Goal: Task Accomplishment & Management: Manage account settings

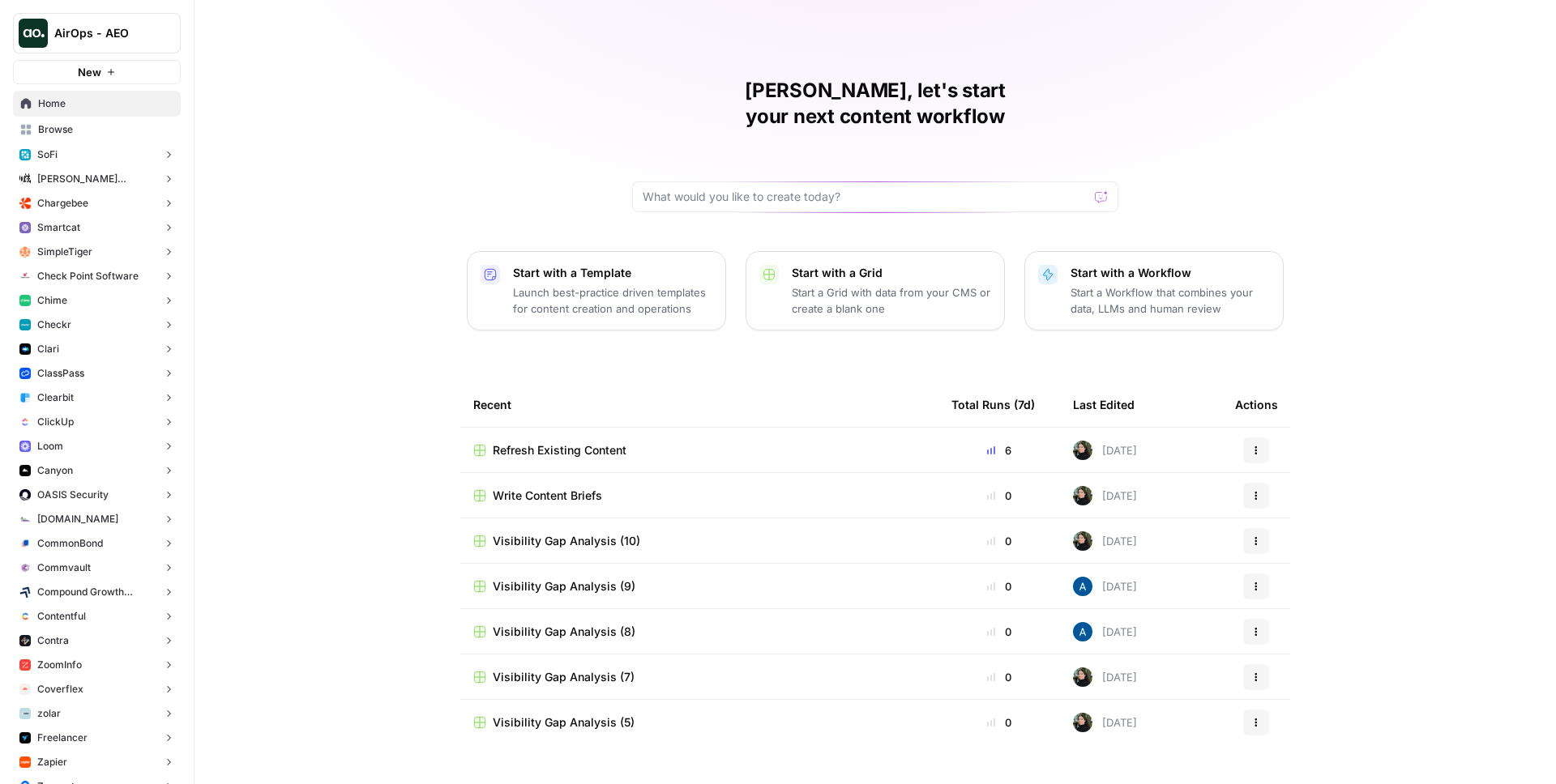
click at [116, 25] on span "AirOps - AEO" at bounding box center [103, 33] width 98 height 16
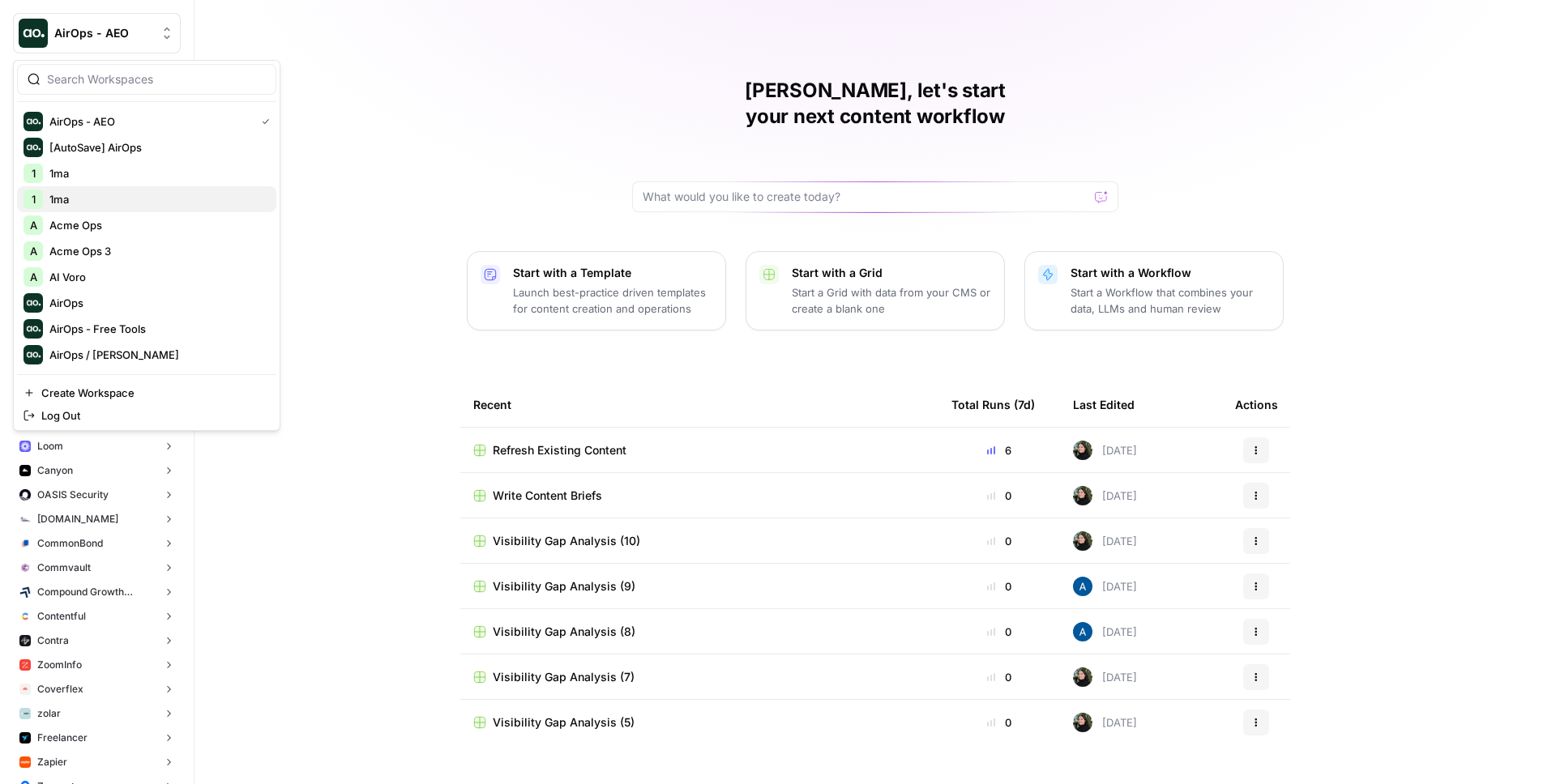
click at [83, 197] on span "1ma" at bounding box center [156, 199] width 214 height 16
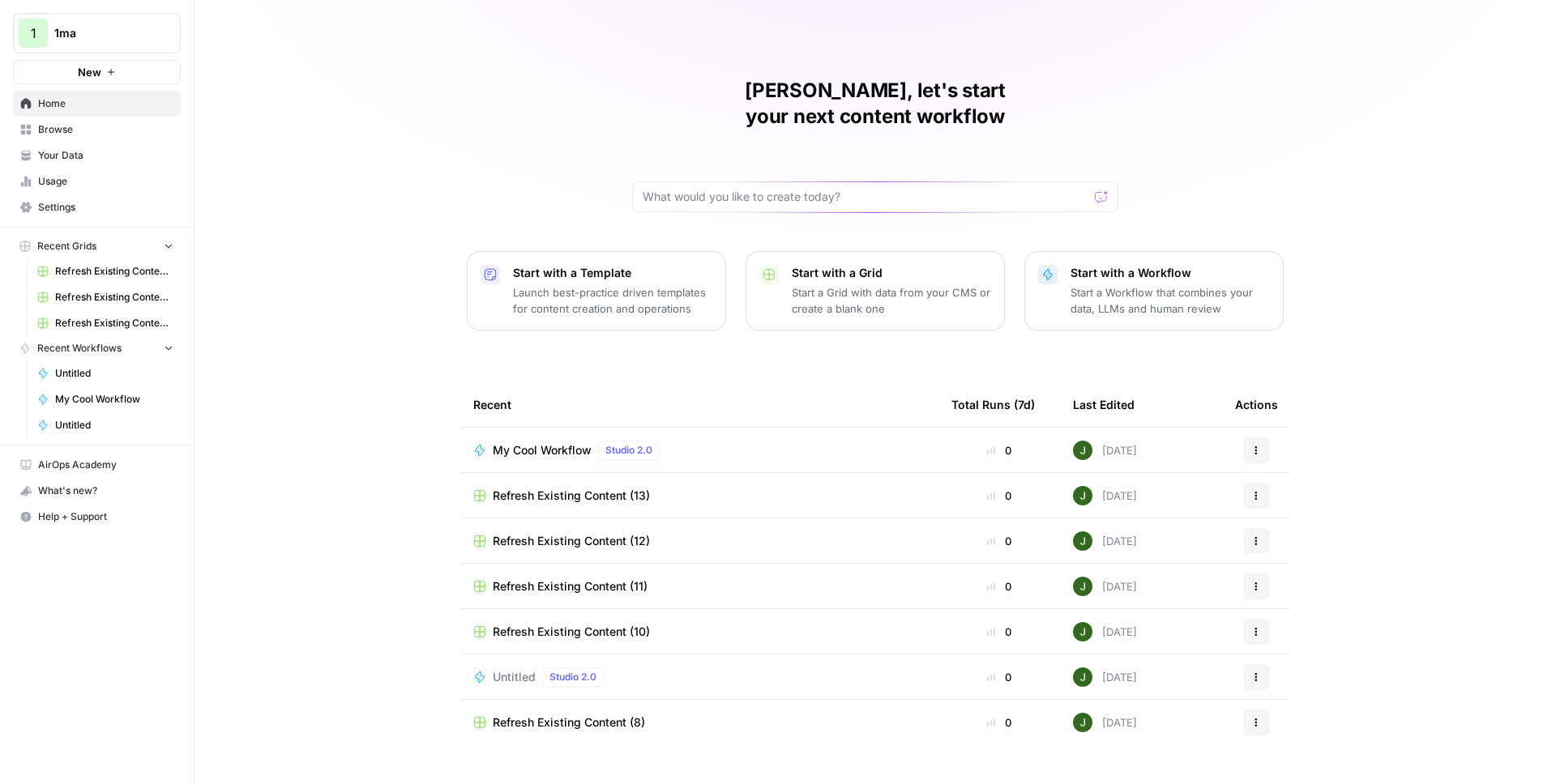
click at [109, 30] on span "1ma" at bounding box center [103, 33] width 98 height 16
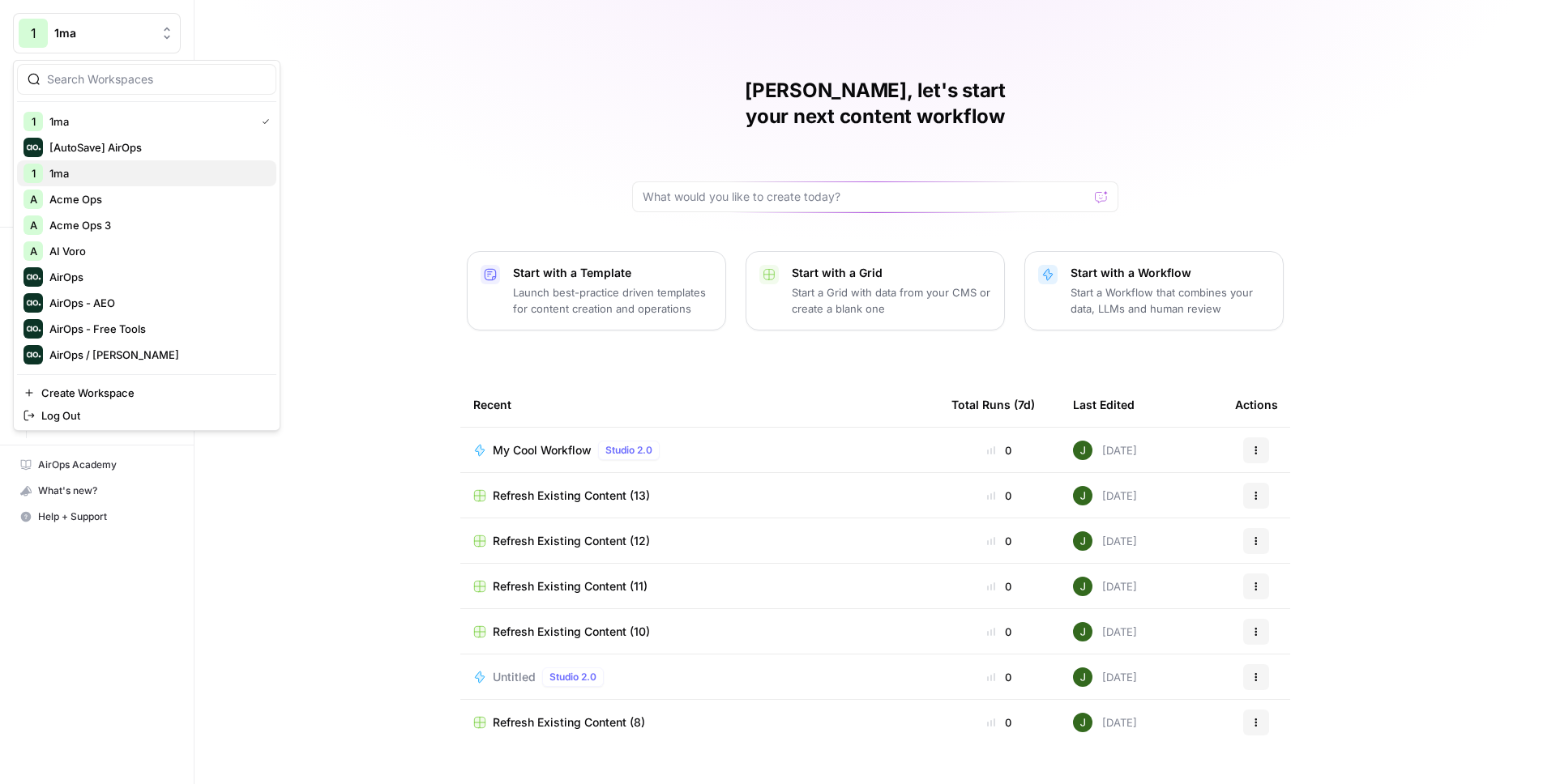
click at [101, 178] on span "1ma" at bounding box center [156, 173] width 214 height 16
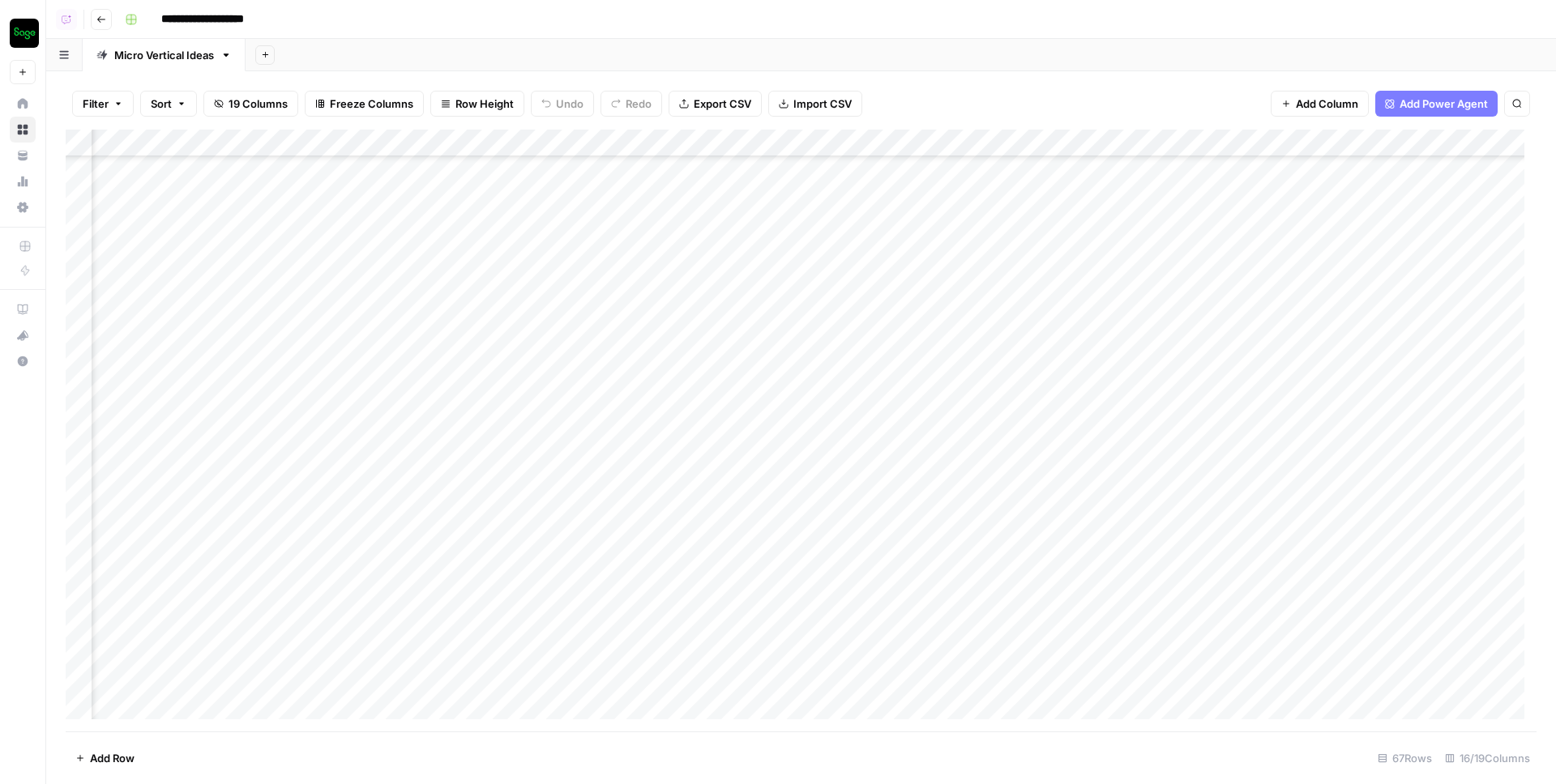
scroll to position [1309, 2159]
drag, startPoint x: 620, startPoint y: 137, endPoint x: 732, endPoint y: 142, distance: 112.1
click at [732, 142] on div "Add Column" at bounding box center [800, 431] width 1471 height 602
drag, startPoint x: 732, startPoint y: 139, endPoint x: 709, endPoint y: 139, distance: 23.0
click at [709, 139] on div "Add Column" at bounding box center [800, 431] width 1471 height 602
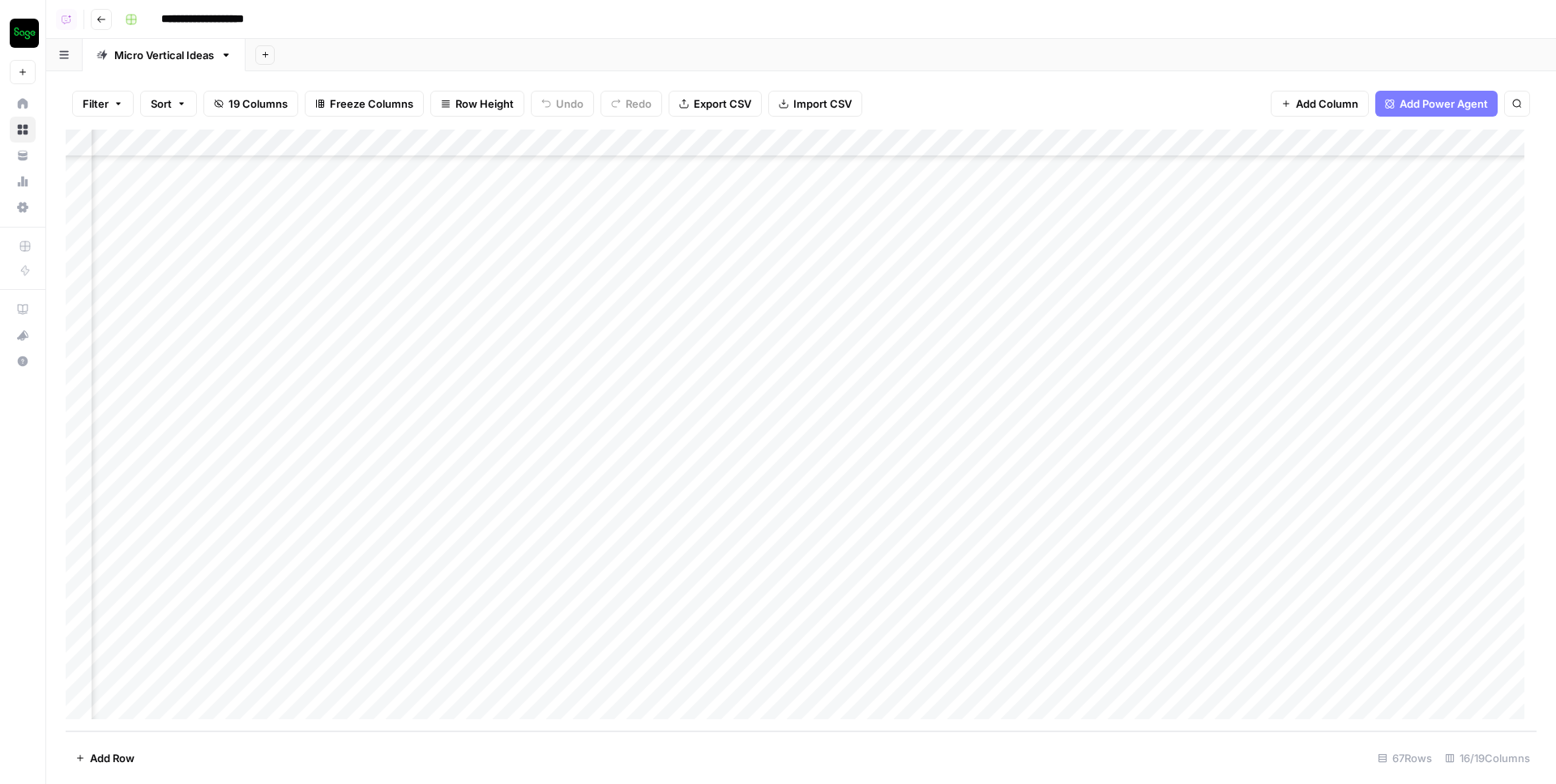
click at [97, 99] on span "Filter" at bounding box center [95, 104] width 26 height 16
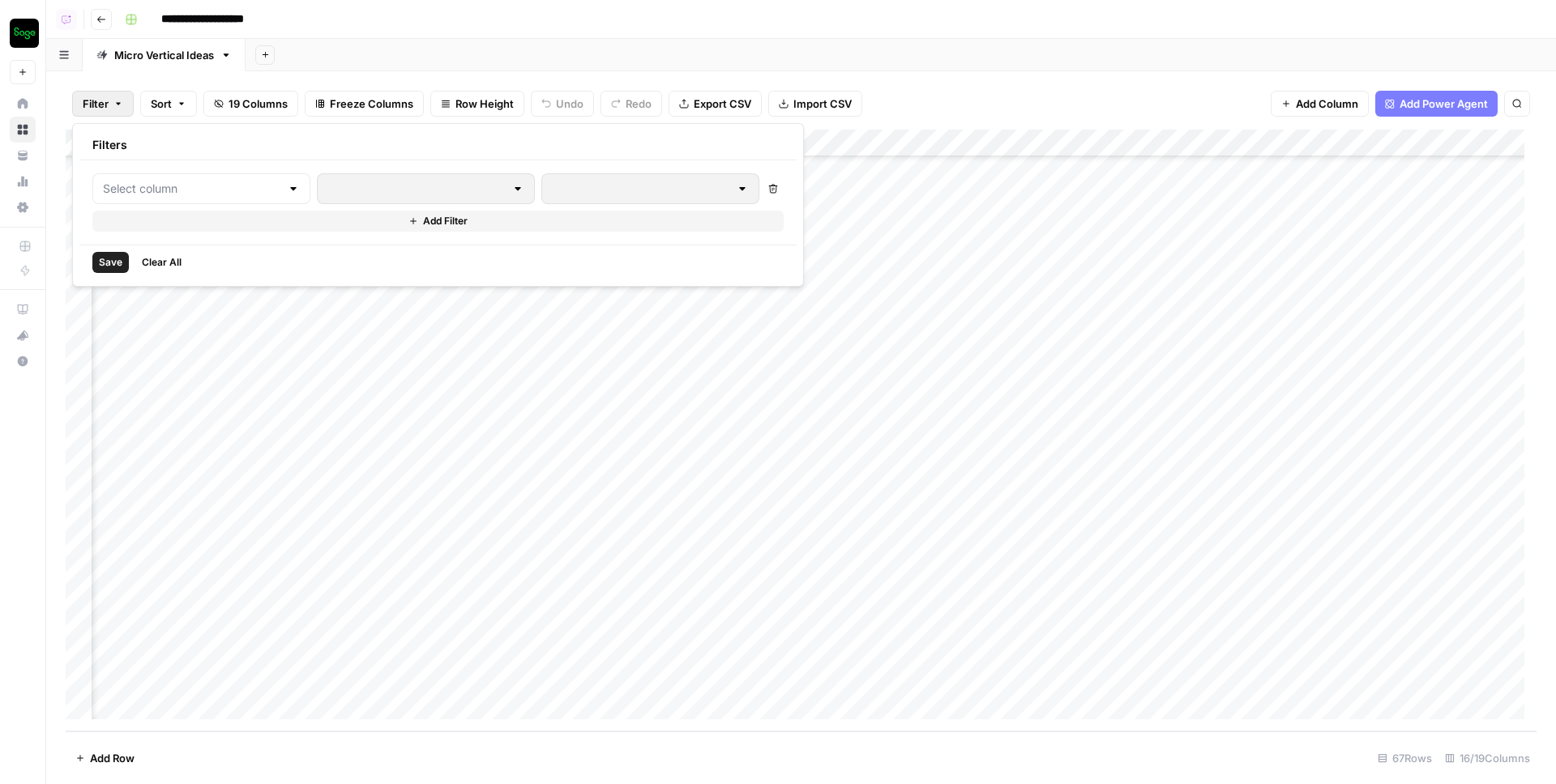
click at [1016, 78] on div "Filter Sort 19 Columns Freeze Columns Row Height Undo Redo Export CSV Import CS…" at bounding box center [800, 104] width 1471 height 52
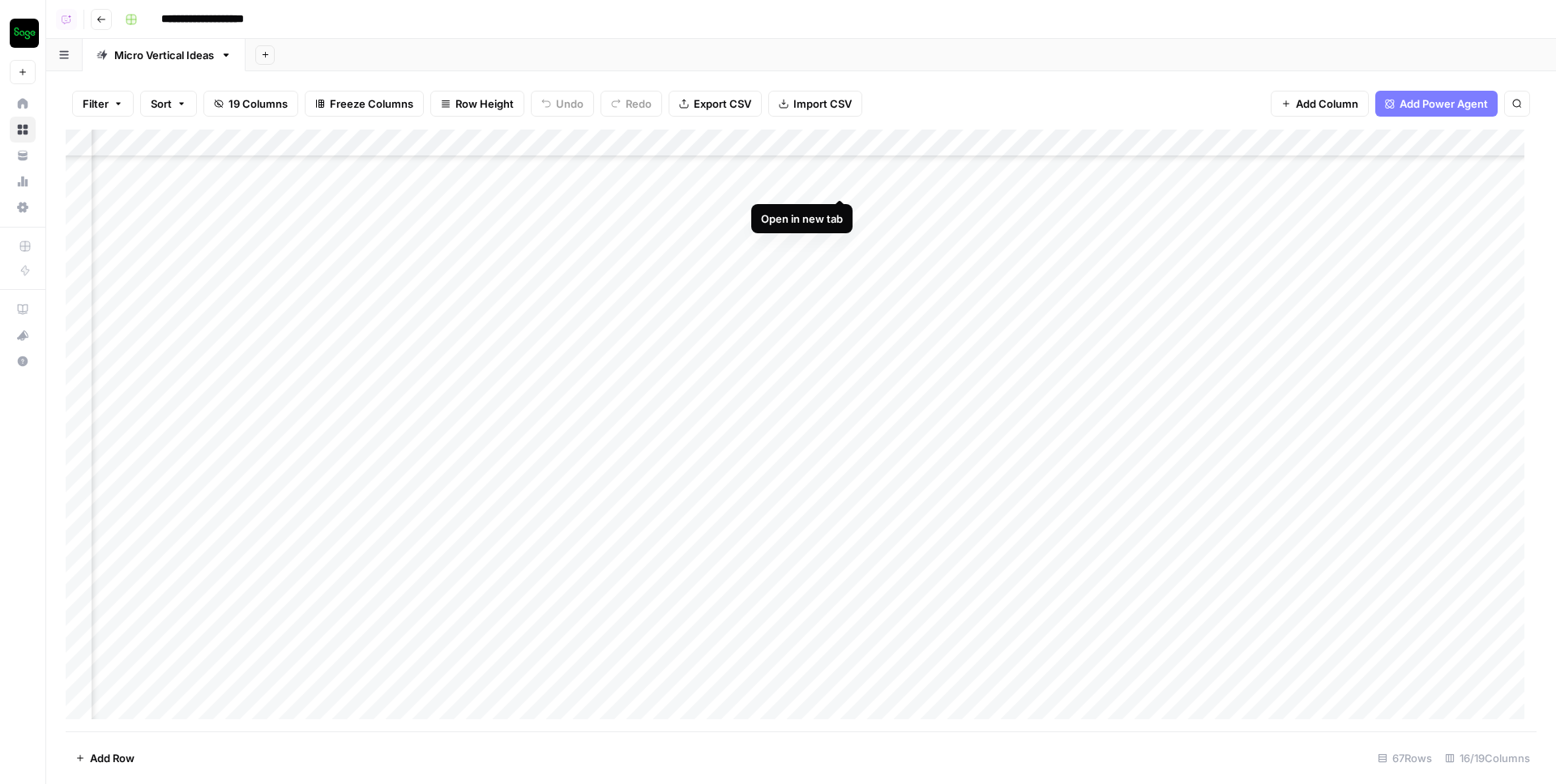
scroll to position [1259, 2159]
click at [110, 104] on button "Filter" at bounding box center [102, 103] width 62 height 26
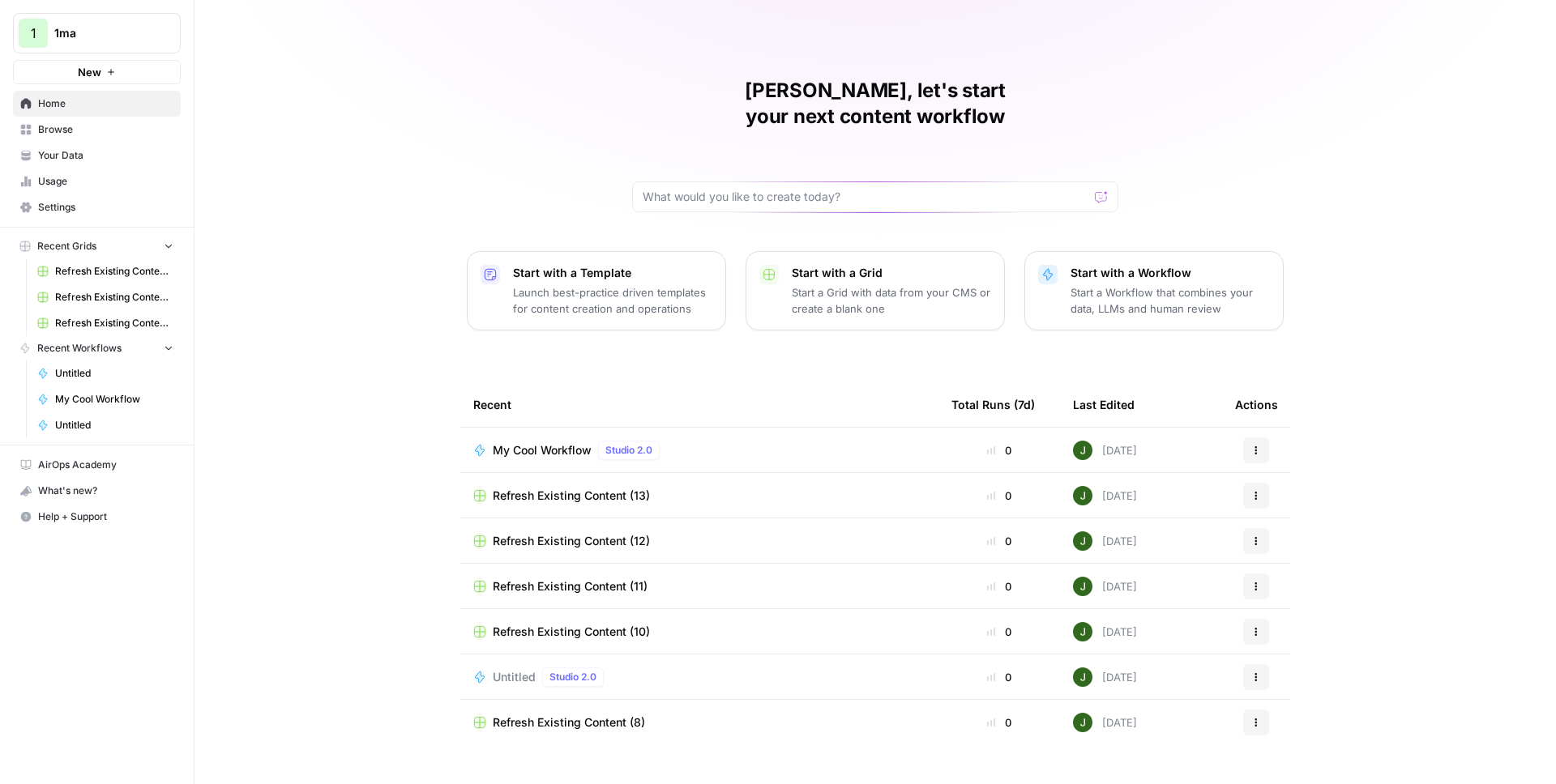
click at [77, 151] on span "Your Data" at bounding box center [106, 155] width 135 height 14
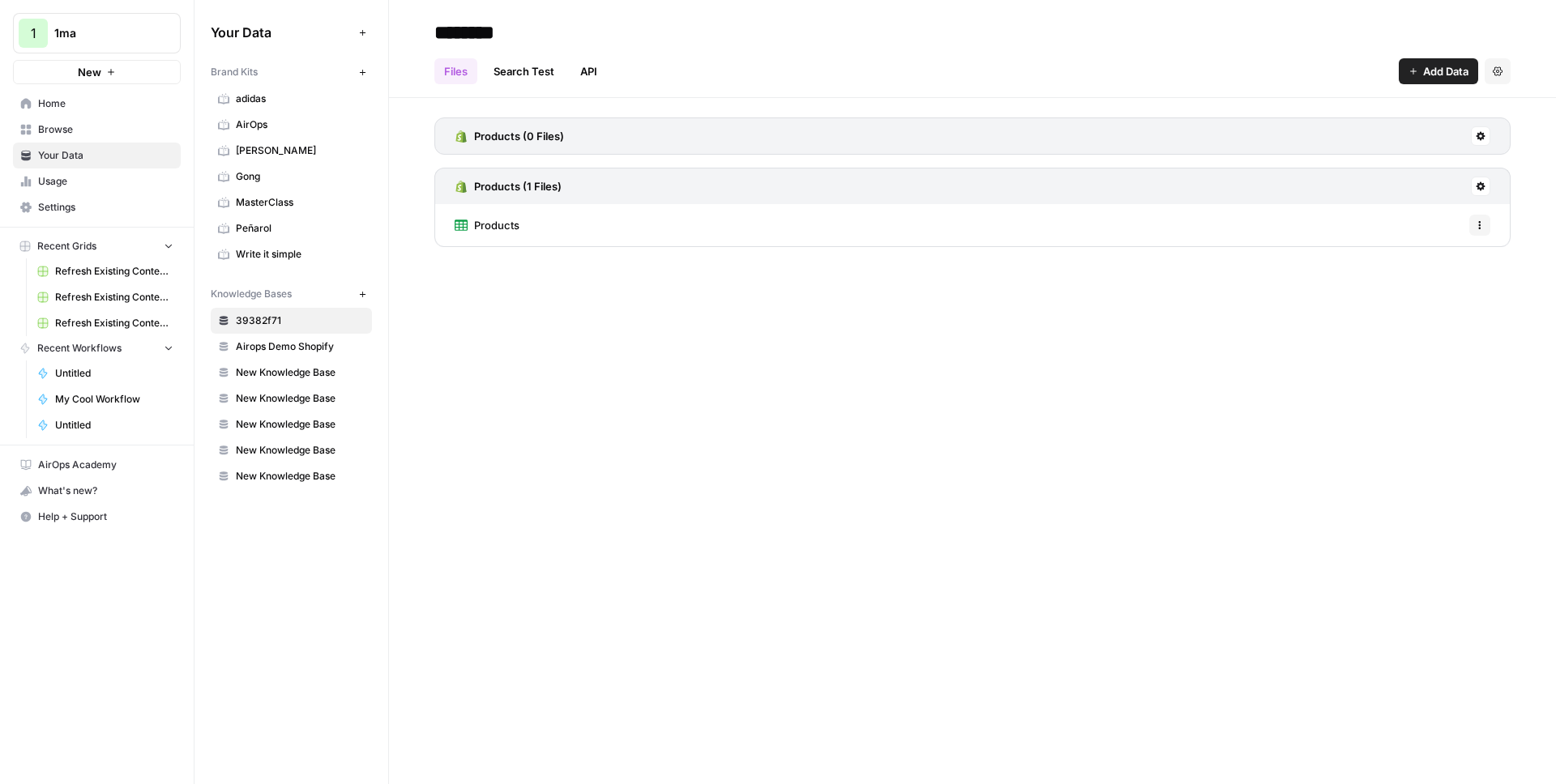
click at [1454, 76] on span "Add Data" at bounding box center [1446, 72] width 46 height 16
click at [1396, 191] on span "Import File from Google Drive" at bounding box center [1384, 190] width 148 height 16
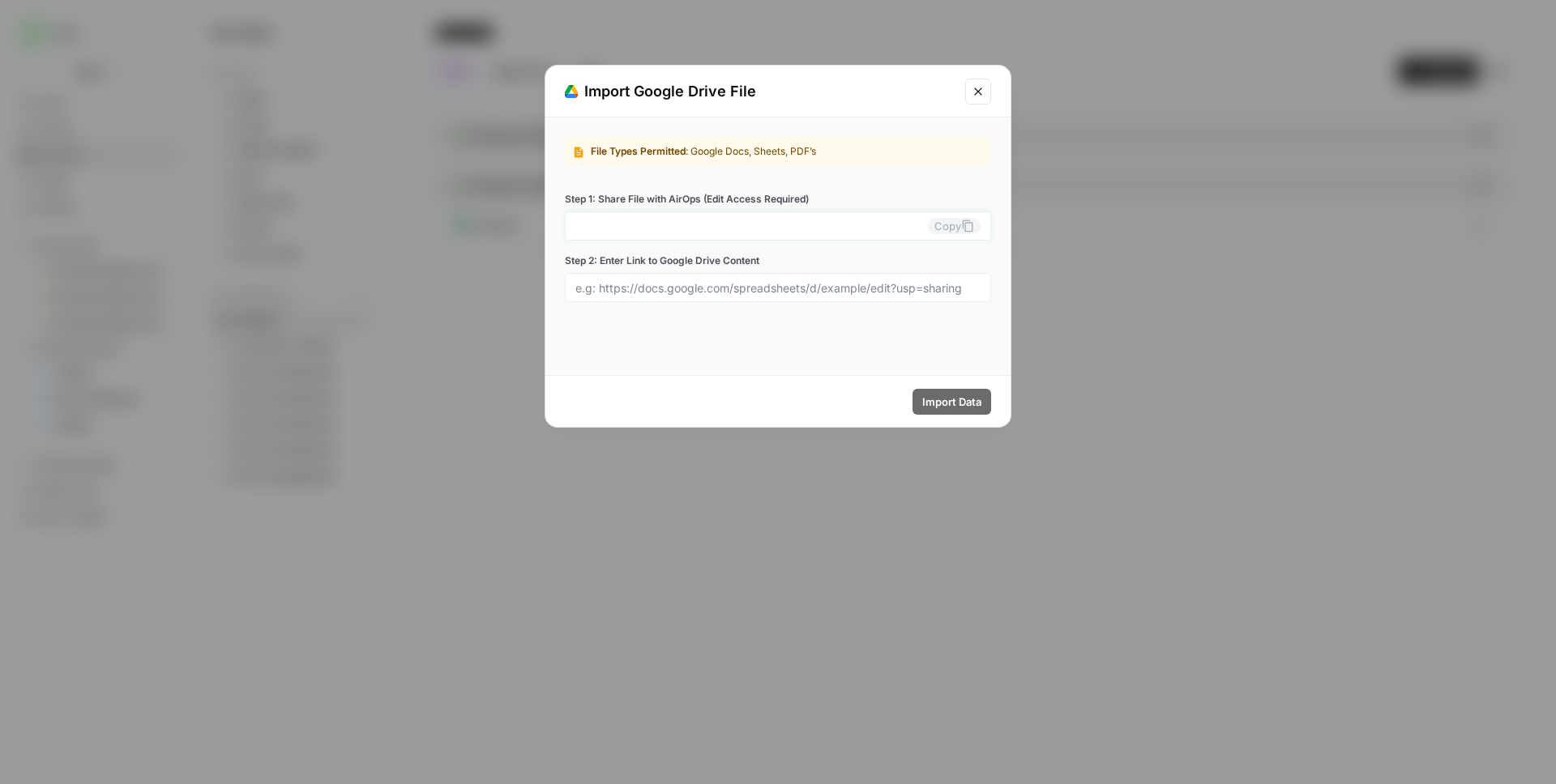
click at [739, 223] on input "Step 1: Share File with AirOps (Edit Access Required)" at bounding box center [751, 226] width 352 height 14
click at [643, 222] on input "Step 1: Share File with AirOps (Edit Access Required)" at bounding box center [751, 226] width 352 height 14
click at [960, 222] on button "Copy" at bounding box center [954, 226] width 53 height 16
click at [768, 233] on input "Step 1: Share File with AirOps (Edit Access Required)" at bounding box center [751, 226] width 352 height 14
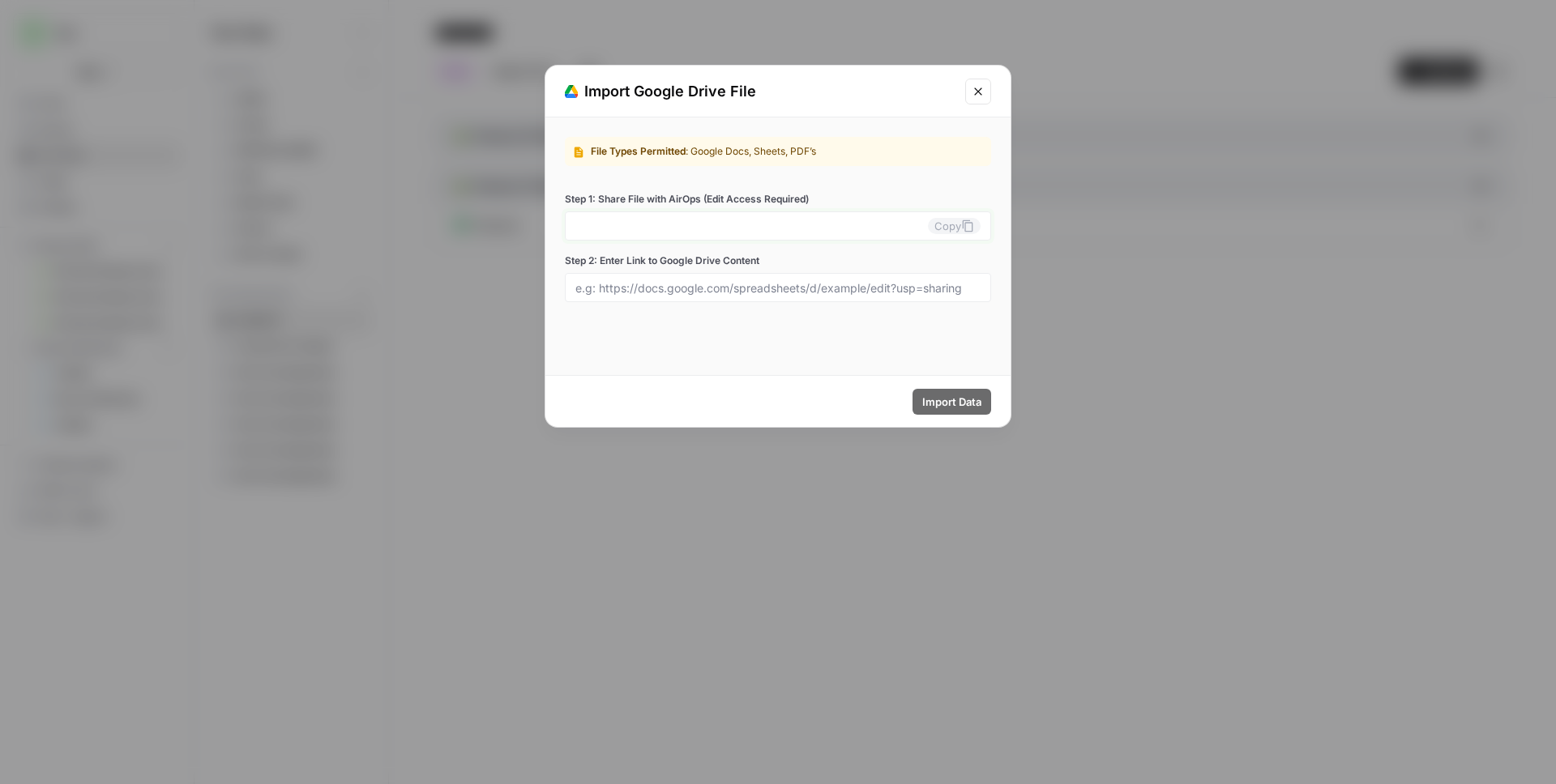
click at [768, 233] on input "Step 1: Share File with AirOps (Edit Access Required)" at bounding box center [751, 226] width 352 height 14
click at [782, 203] on label "Step 1: Share File with AirOps (Edit Access Required)" at bounding box center [778, 199] width 427 height 14
click at [782, 219] on input "Step 1: Share File with AirOps (Edit Access Required)" at bounding box center [751, 226] width 352 height 14
click at [697, 233] on div "Copy" at bounding box center [778, 226] width 427 height 30
click at [710, 292] on input "Step 2: Enter Link to Google Drive Content" at bounding box center [778, 288] width 405 height 14
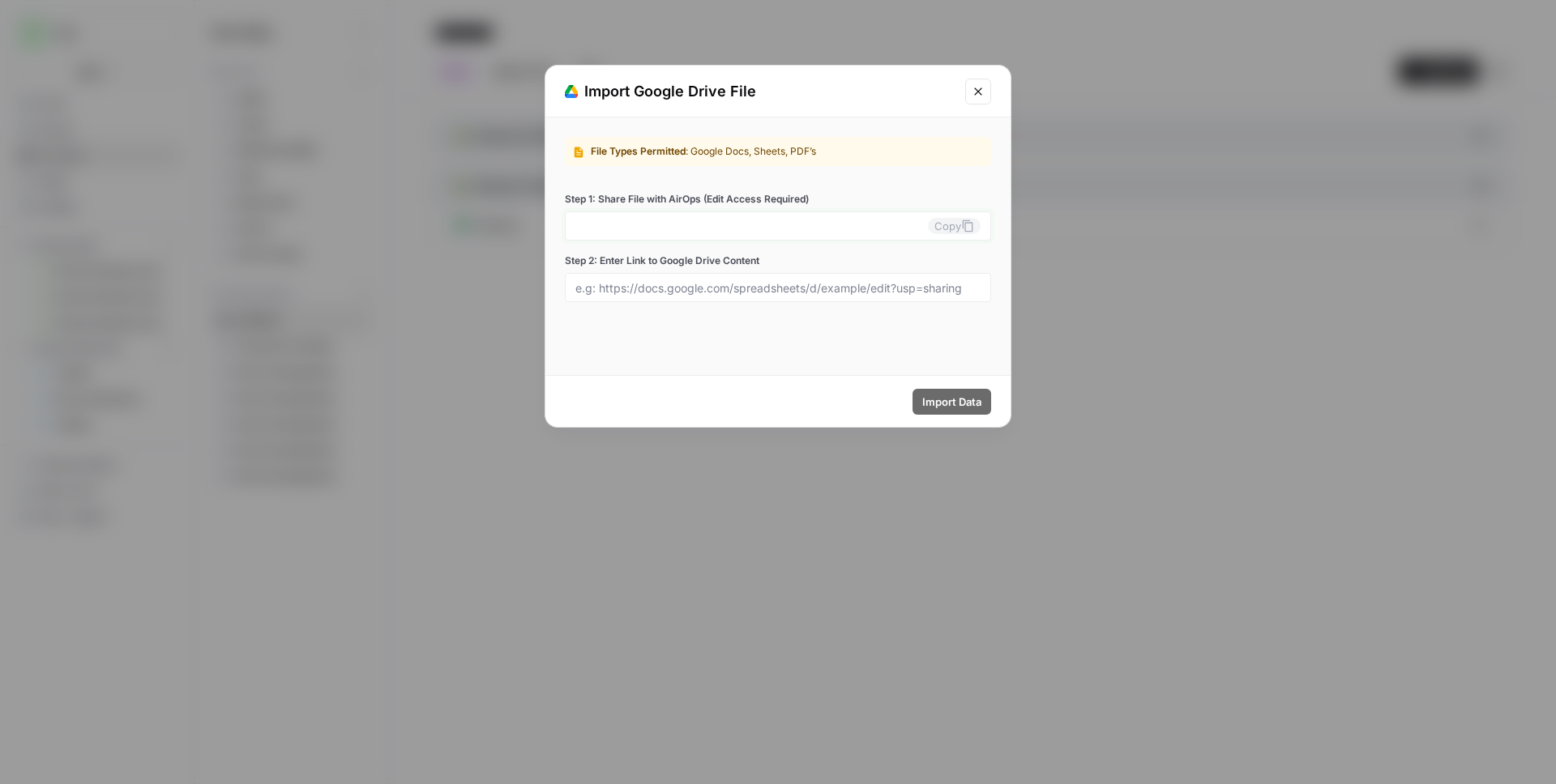
click at [773, 229] on input "Step 1: Share File with AirOps (Edit Access Required)" at bounding box center [751, 226] width 352 height 14
click at [791, 201] on label "Step 1: Share File with AirOps (Edit Access Required)" at bounding box center [778, 199] width 427 height 14
click at [791, 219] on input "Step 1: Share File with AirOps (Edit Access Required)" at bounding box center [751, 226] width 352 height 14
click at [981, 87] on icon "Close modal" at bounding box center [978, 91] width 13 height 13
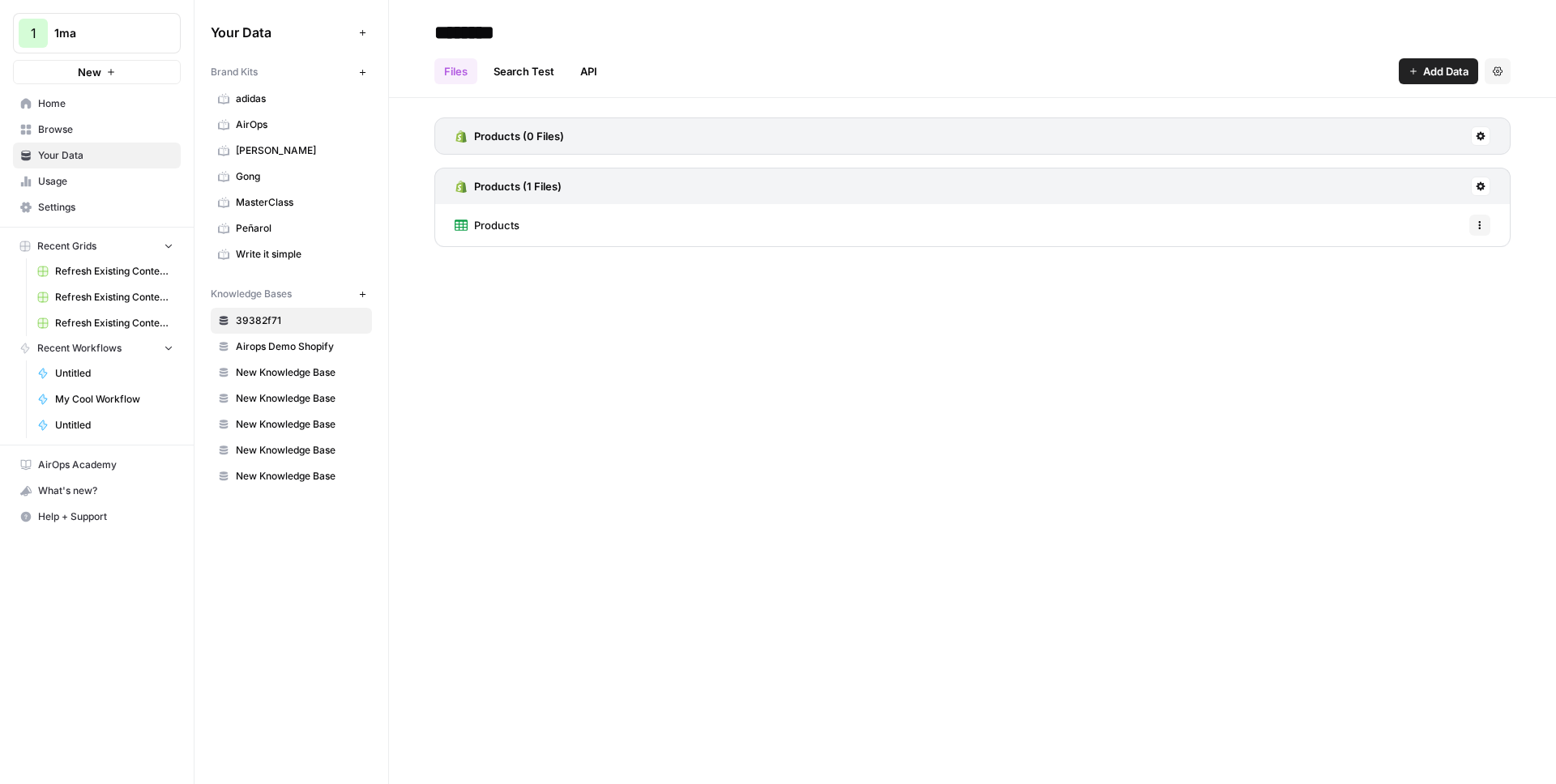
click at [1468, 68] on span "Add Data" at bounding box center [1446, 72] width 46 height 16
click at [1376, 190] on span "Import File from Google Drive" at bounding box center [1384, 190] width 148 height 16
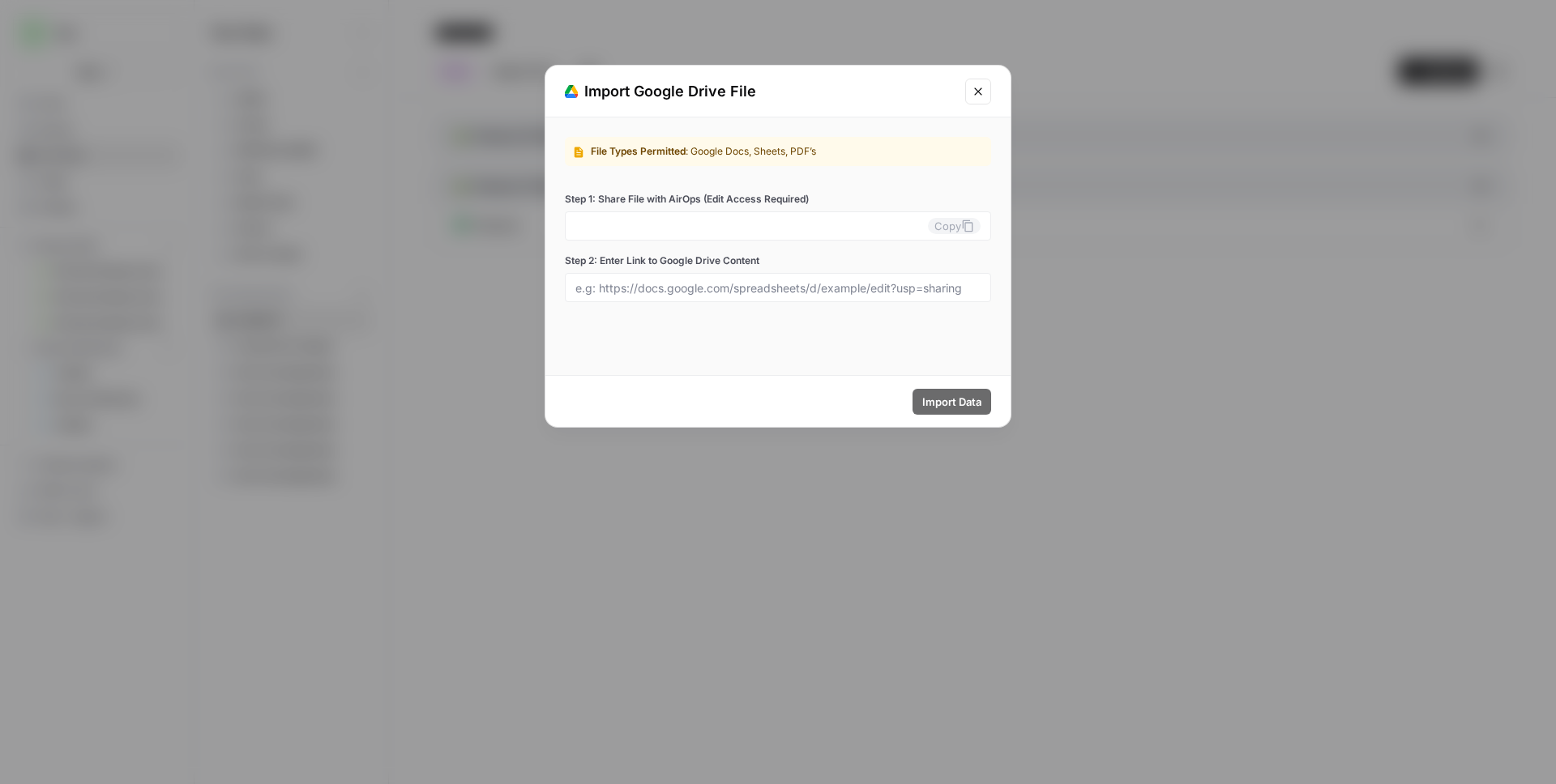
click at [978, 89] on icon "Close modal" at bounding box center [978, 91] width 13 height 13
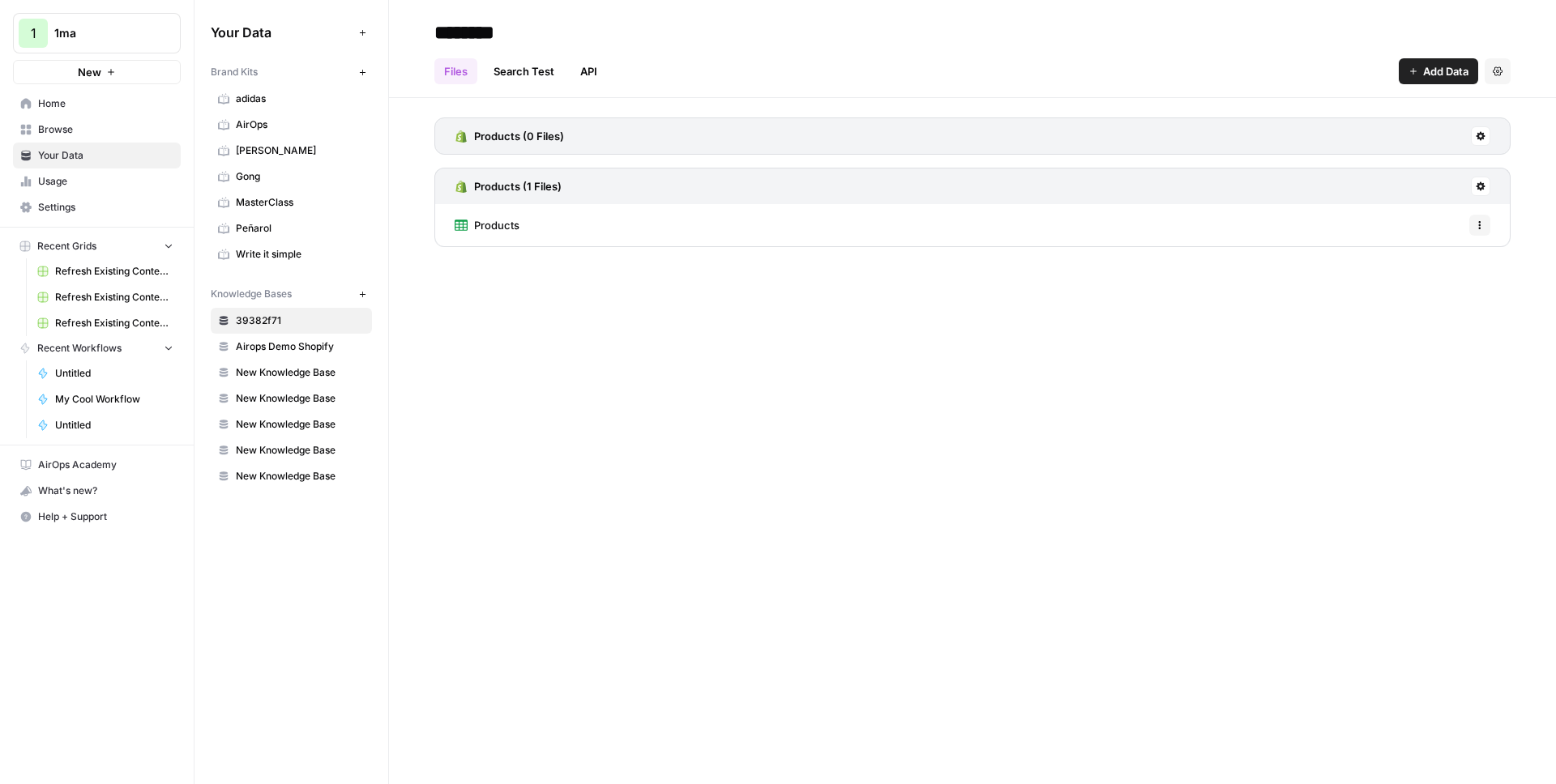
click at [1020, 331] on div "******** Files Search Test API Add Data Settings Products (0 Files) Products (1…" at bounding box center [972, 392] width 1167 height 784
click at [1413, 79] on button "Add Data" at bounding box center [1439, 71] width 80 height 26
click at [1342, 189] on span "Import File from Google Drive" at bounding box center [1384, 190] width 148 height 16
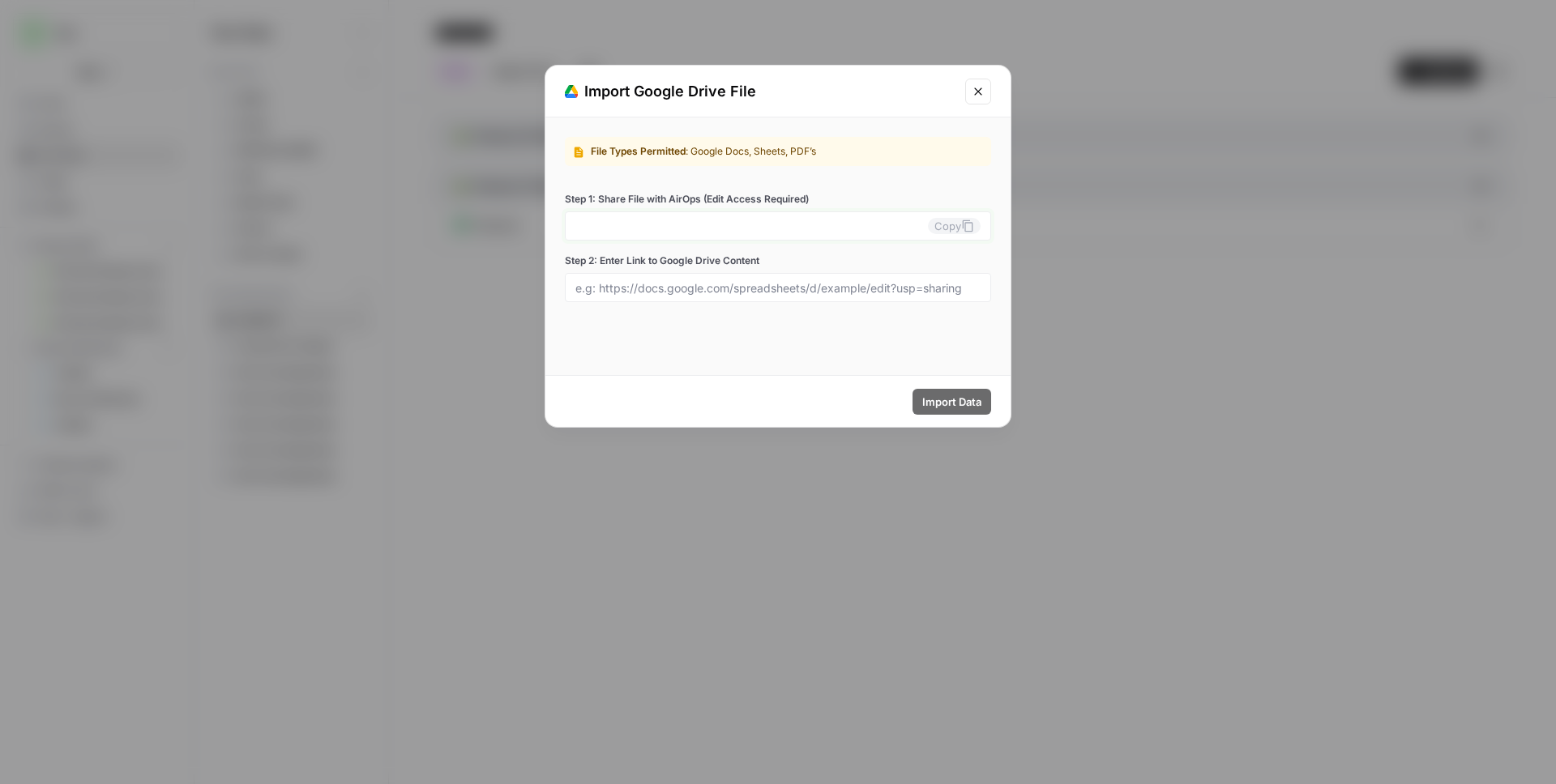
click at [715, 224] on input "Step 1: Share File with AirOps (Edit Access Required)" at bounding box center [751, 226] width 352 height 14
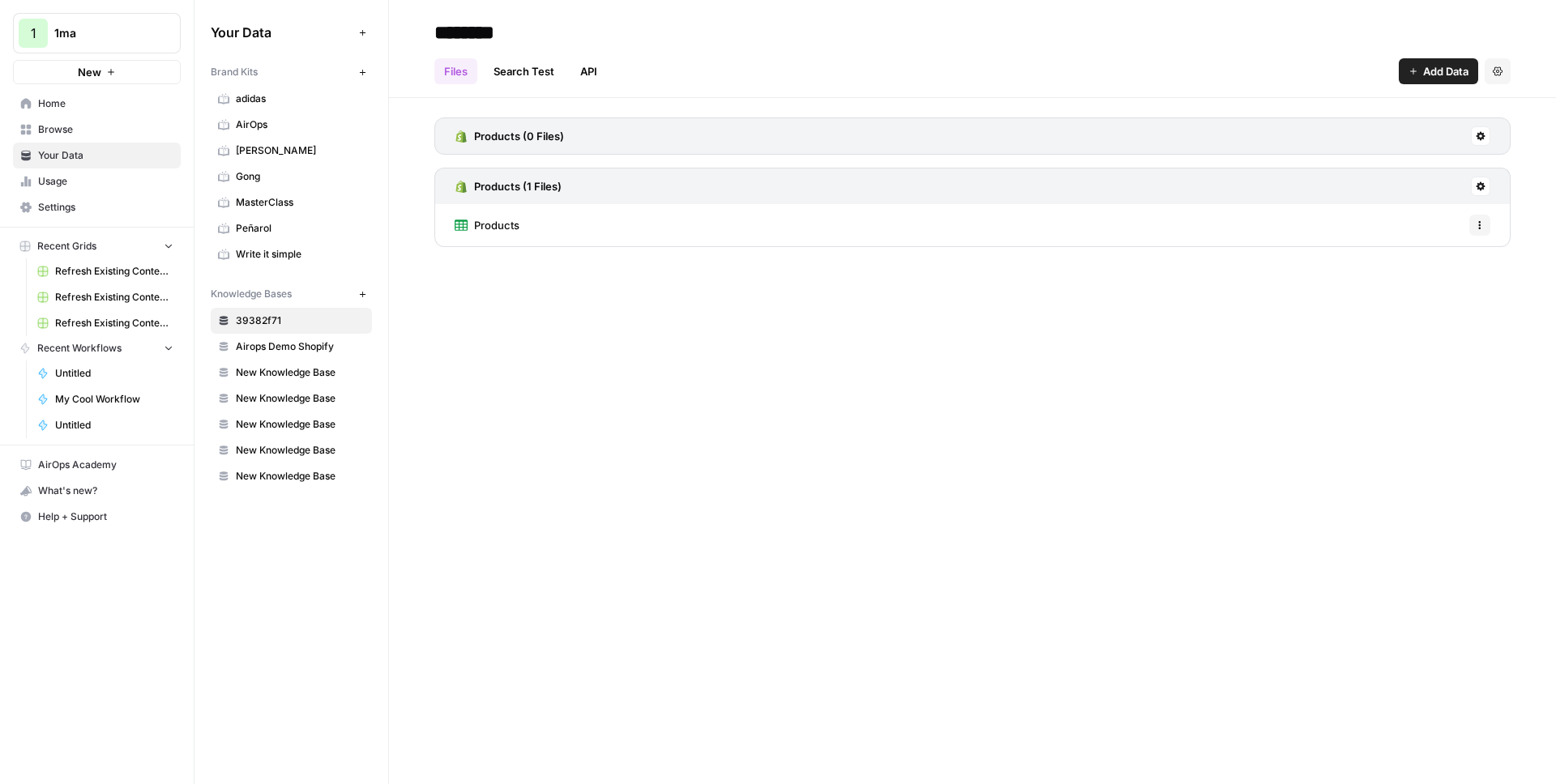
click at [100, 35] on span "1ma" at bounding box center [103, 33] width 98 height 16
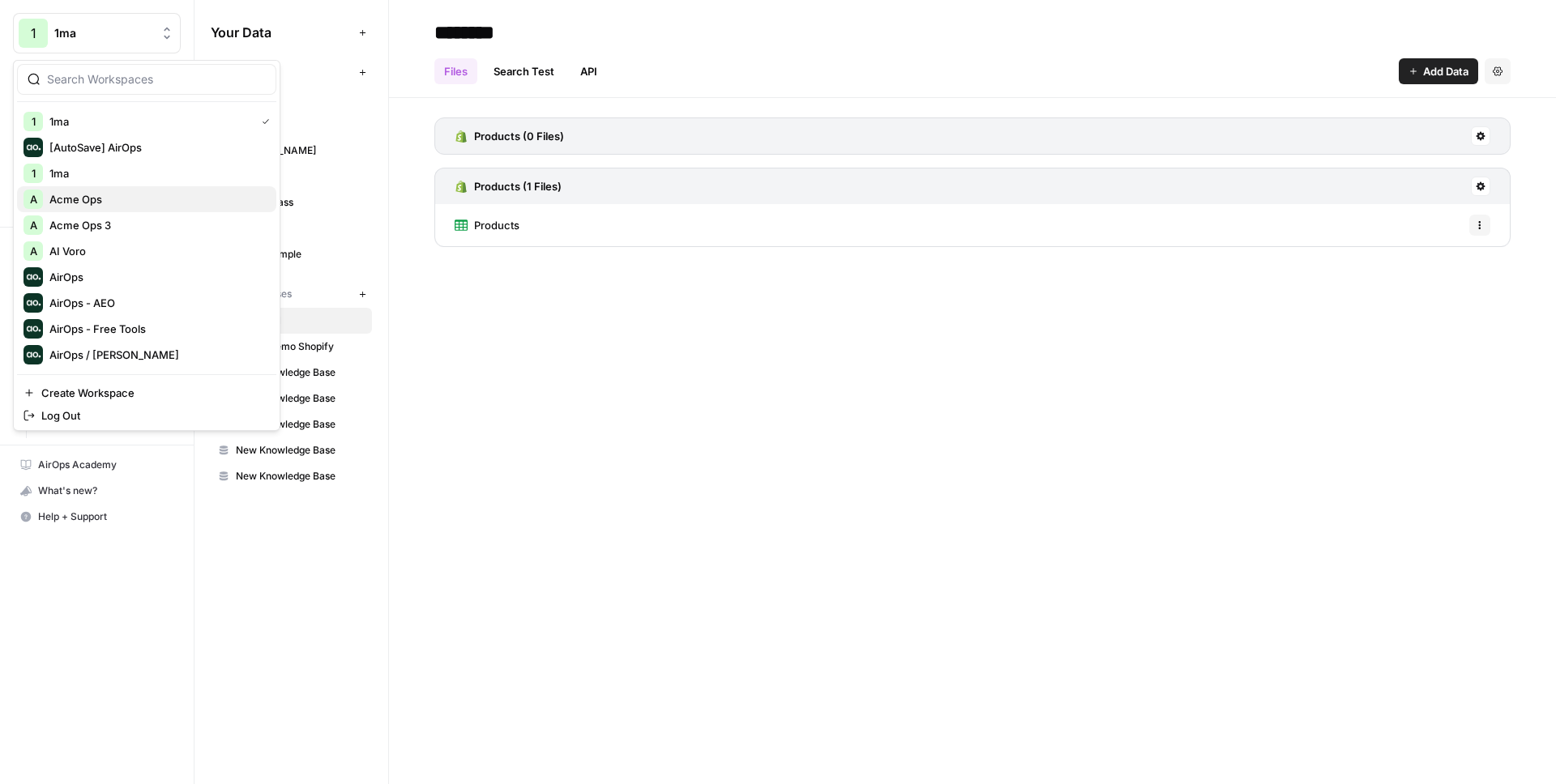
click at [106, 203] on span "Acme Ops" at bounding box center [156, 199] width 214 height 16
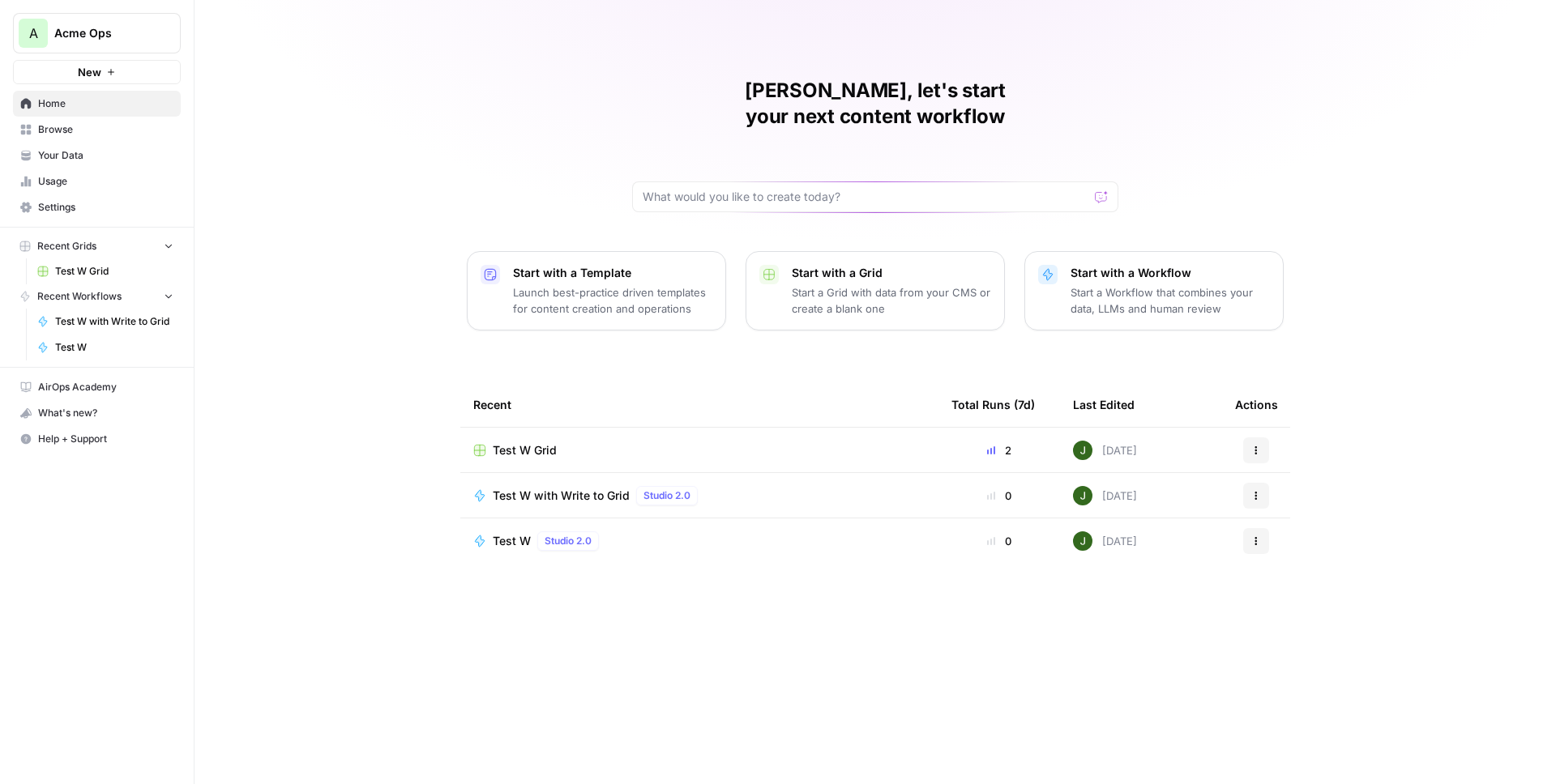
click at [85, 154] on span "Your Data" at bounding box center [106, 155] width 135 height 14
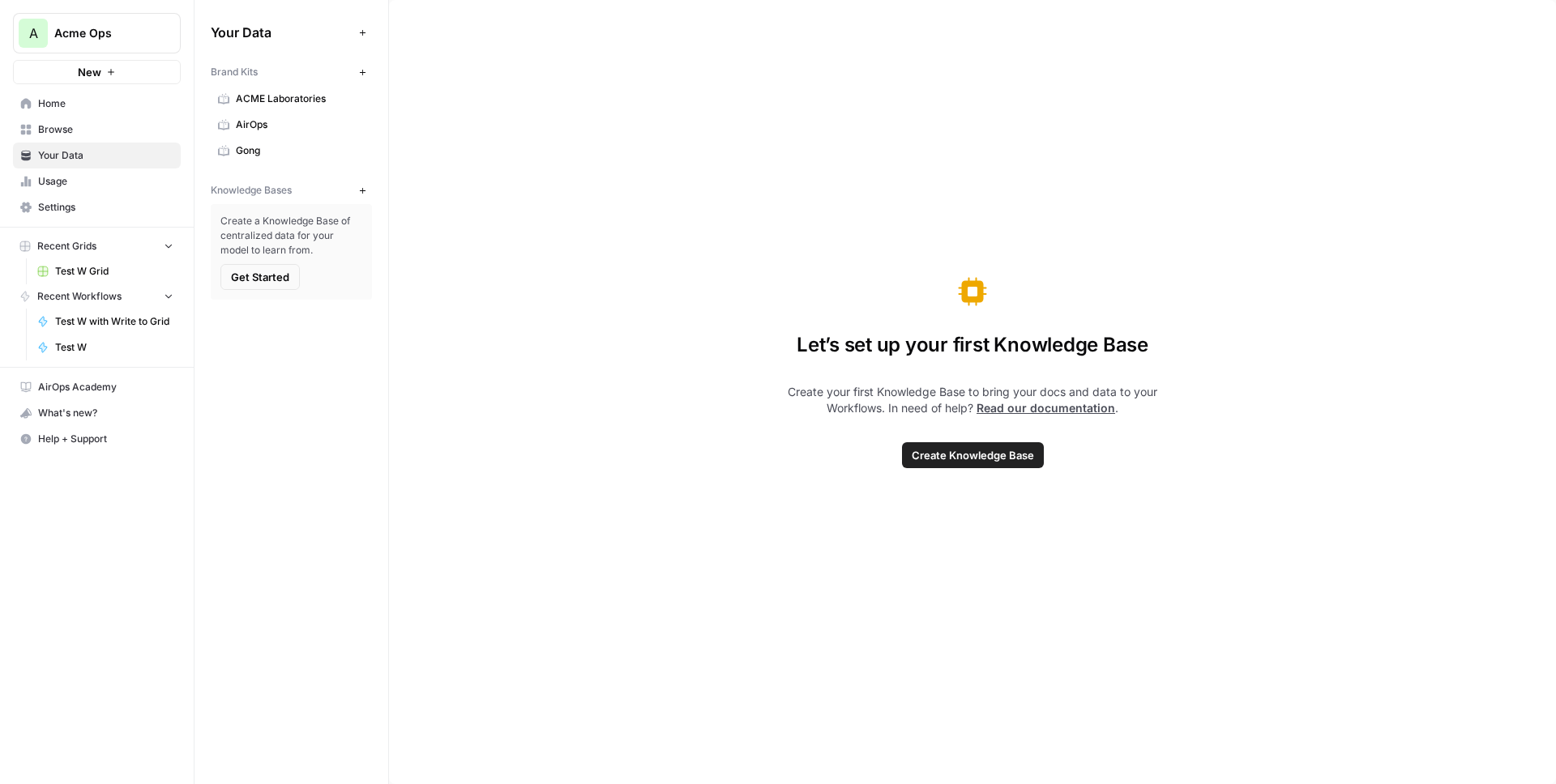
click at [283, 278] on span "Get Started" at bounding box center [260, 277] width 58 height 16
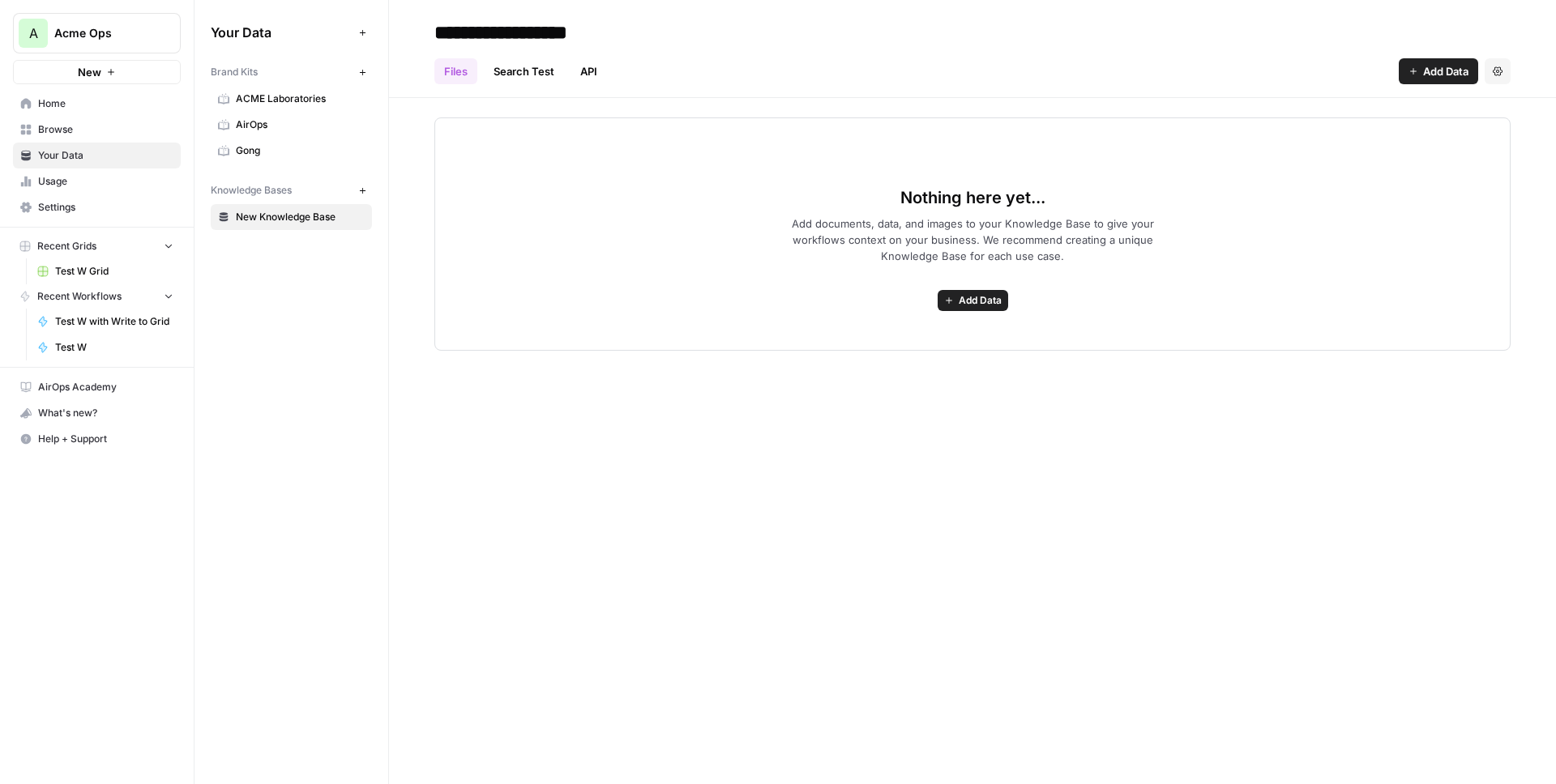
click at [1418, 81] on button "Add Data" at bounding box center [1439, 71] width 80 height 26
click at [1328, 185] on span "Import File from Google Drive" at bounding box center [1384, 190] width 148 height 16
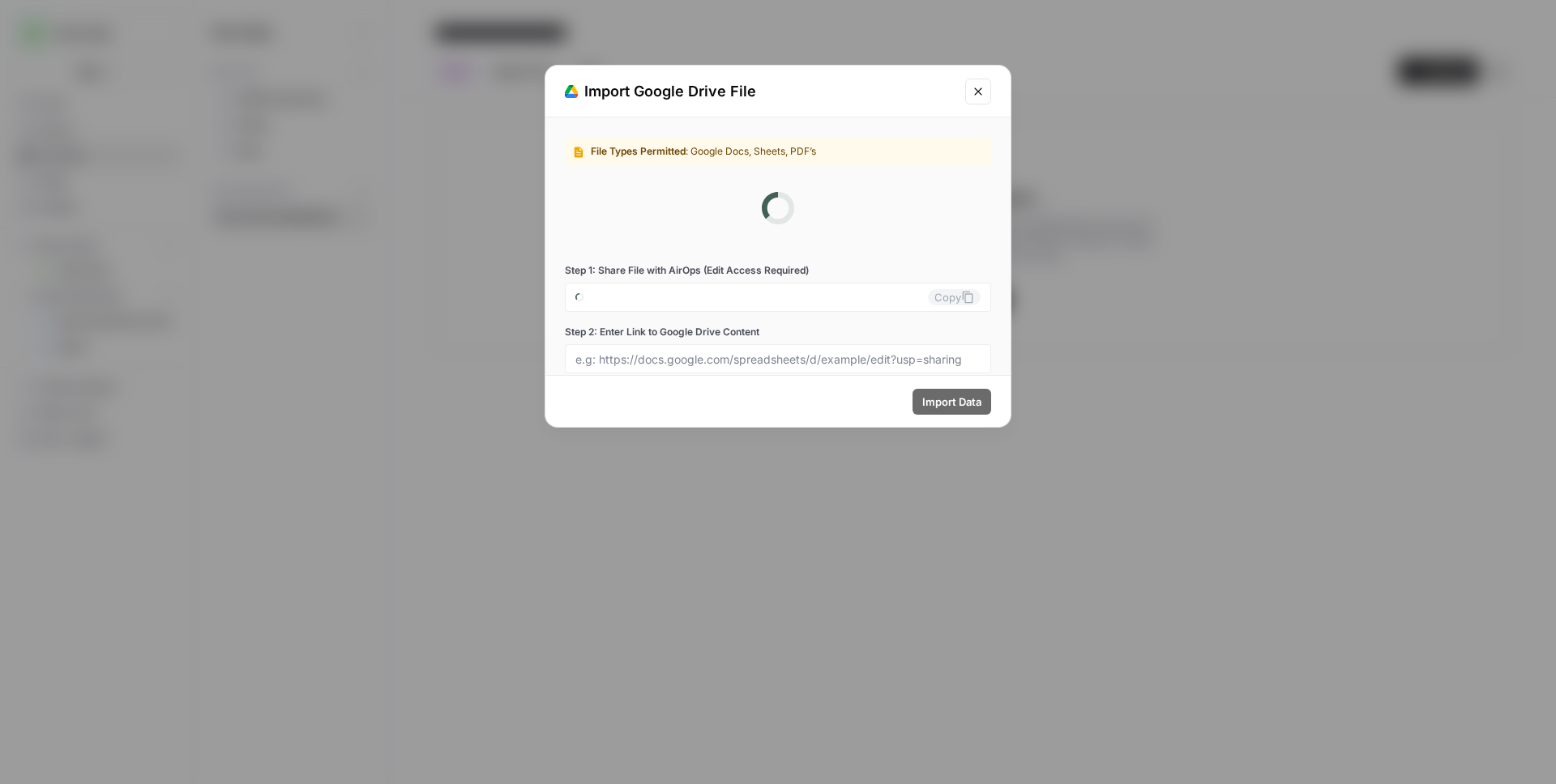
type input "[EMAIL_ADDRESS][DOMAIN_NAME]"
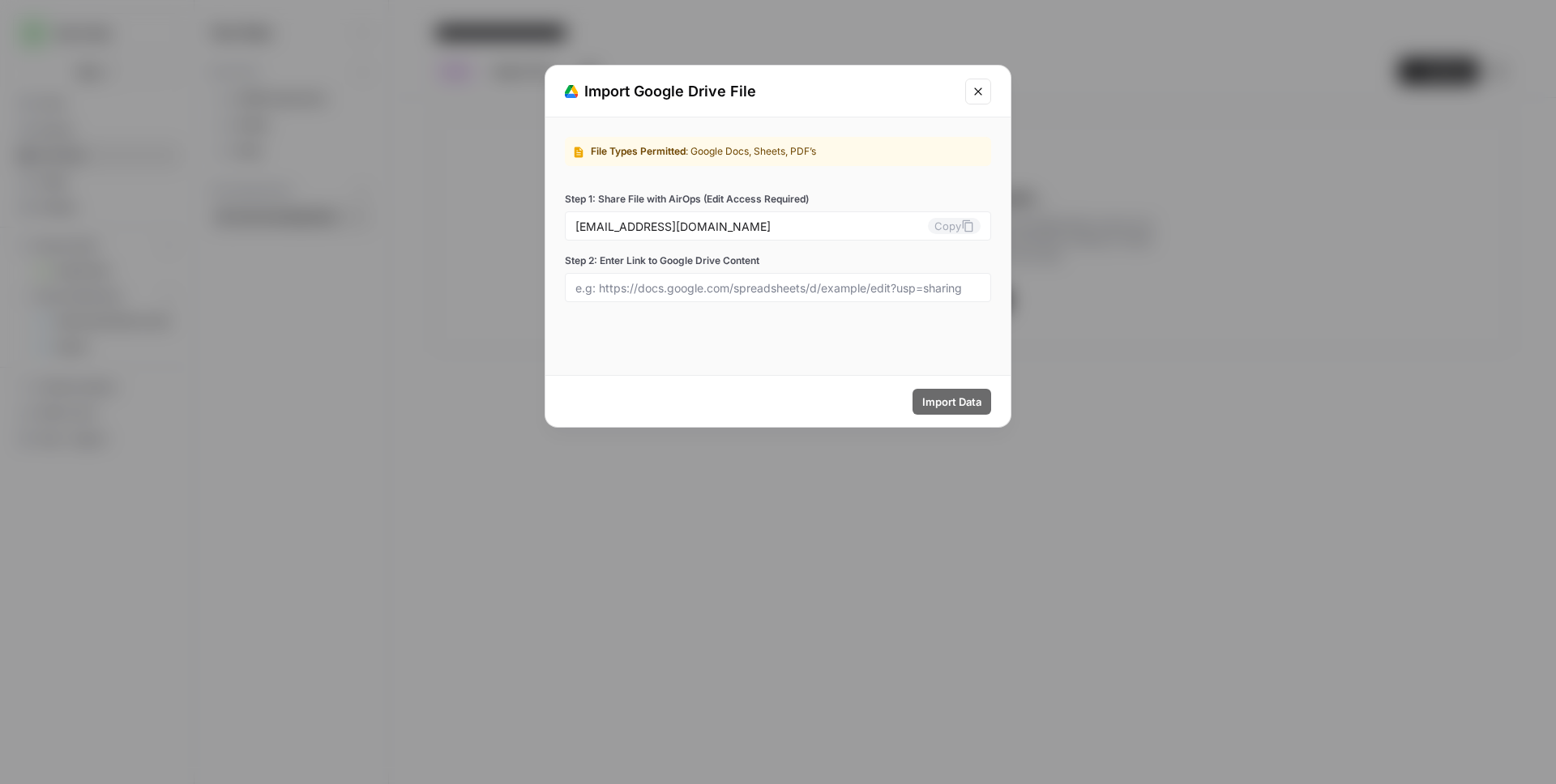
click at [986, 85] on button "Close modal" at bounding box center [978, 91] width 26 height 26
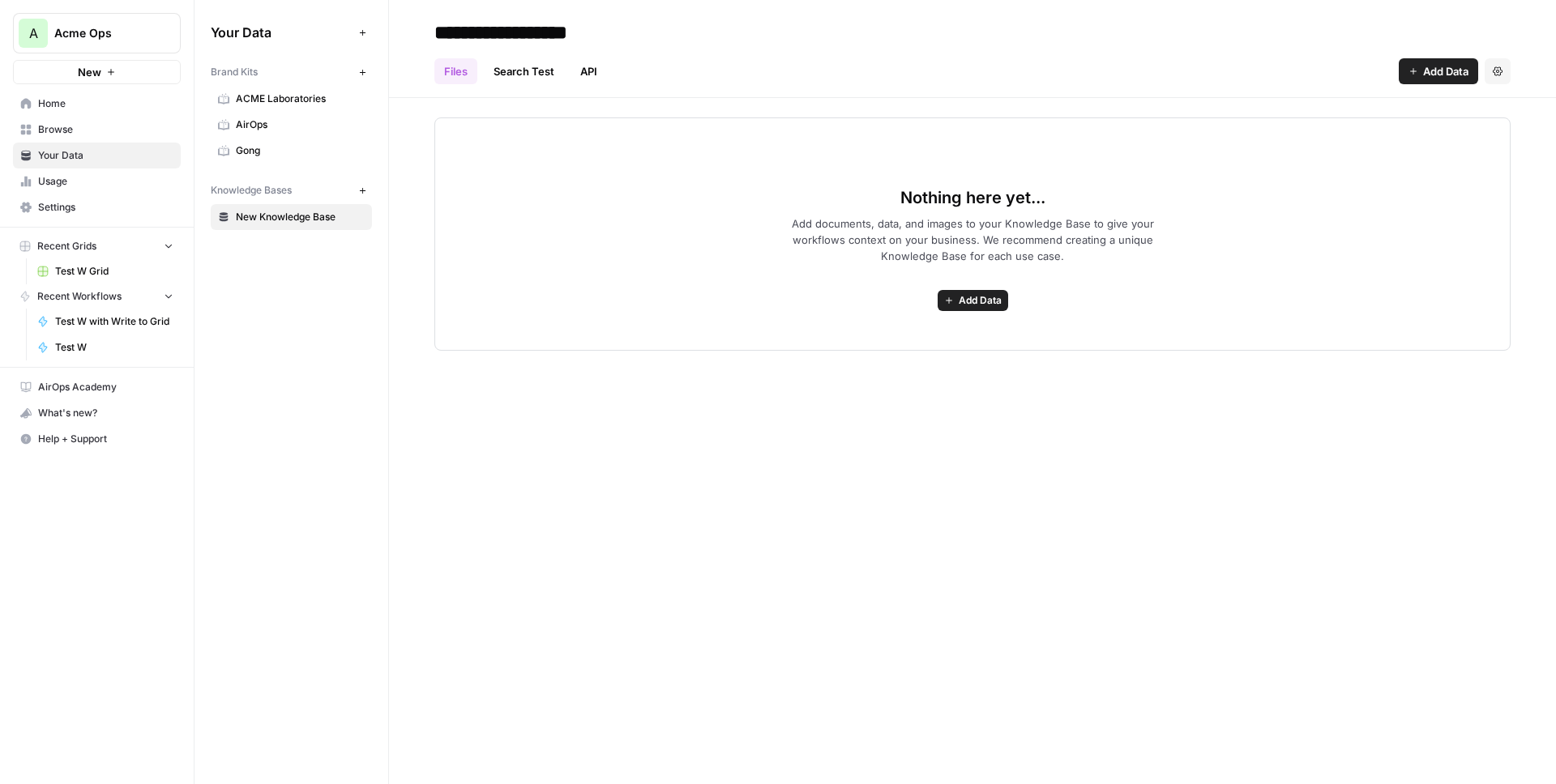
click at [1449, 65] on span "Add Data" at bounding box center [1446, 72] width 46 height 16
click at [1337, 114] on span "Upload Files" at bounding box center [1384, 109] width 148 height 16
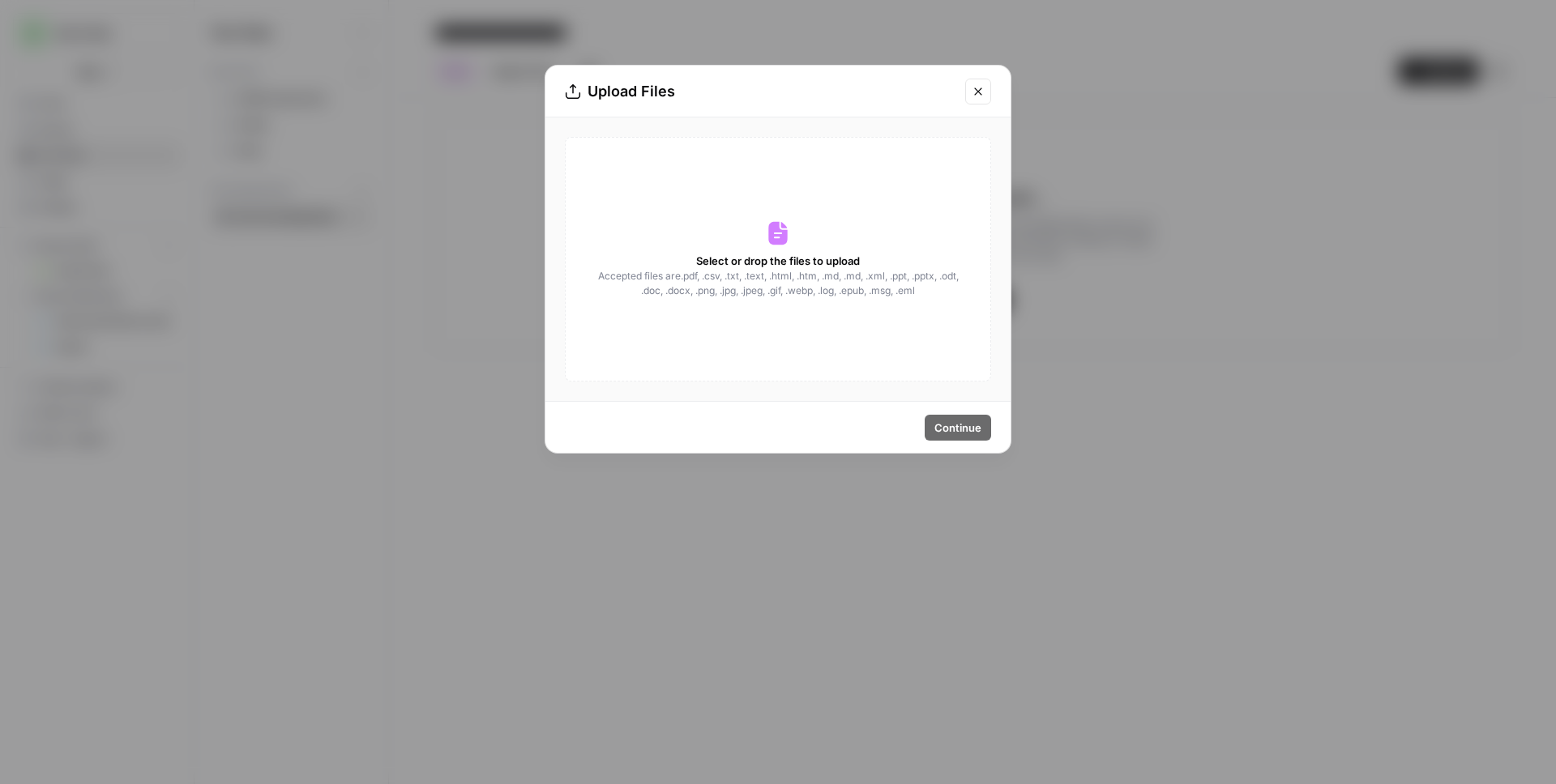
click at [990, 89] on button "Close modal" at bounding box center [978, 91] width 26 height 26
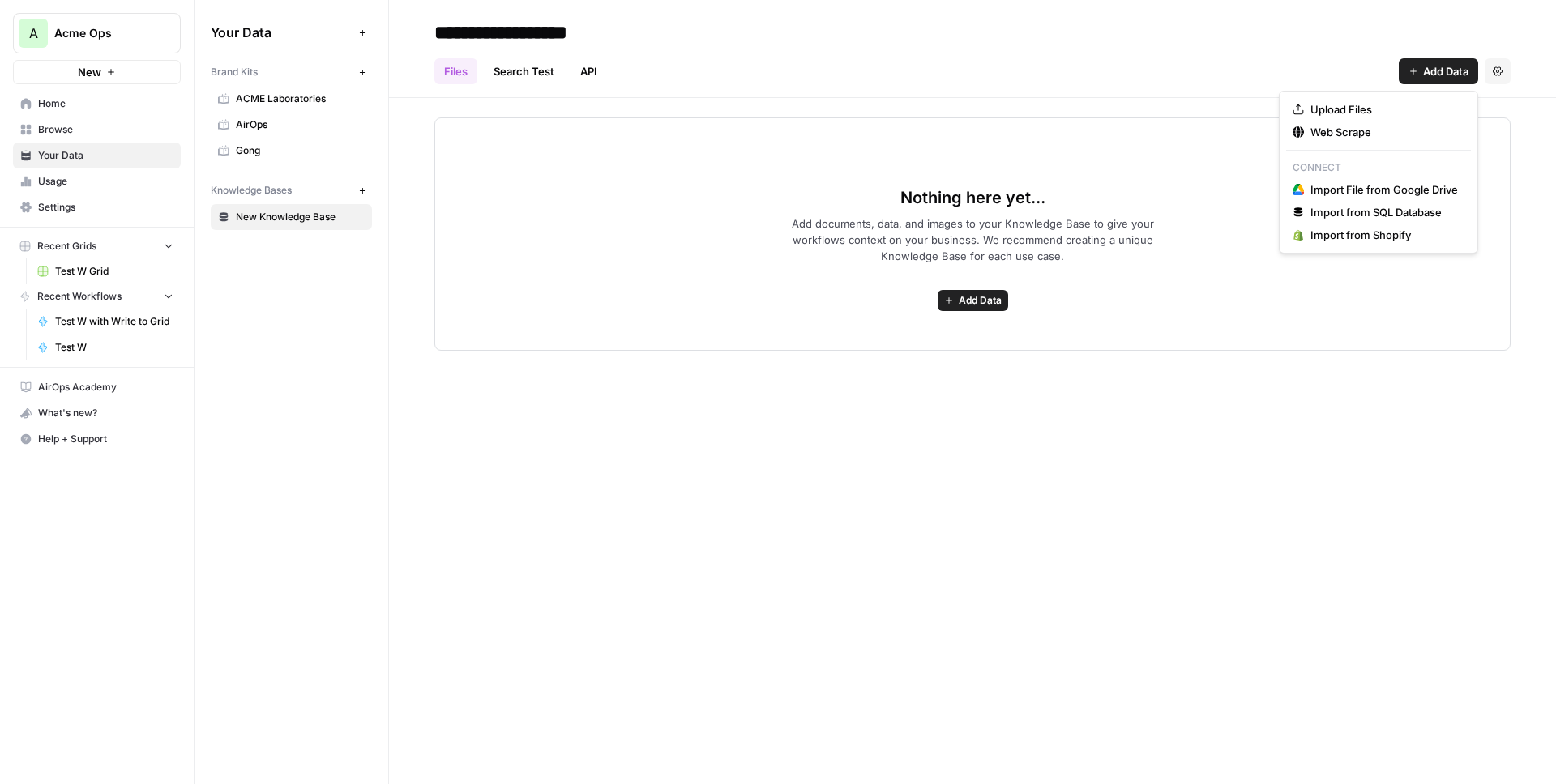
click at [1415, 81] on button "Add Data" at bounding box center [1439, 71] width 80 height 26
click at [1370, 131] on span "Web Scrape" at bounding box center [1384, 132] width 148 height 16
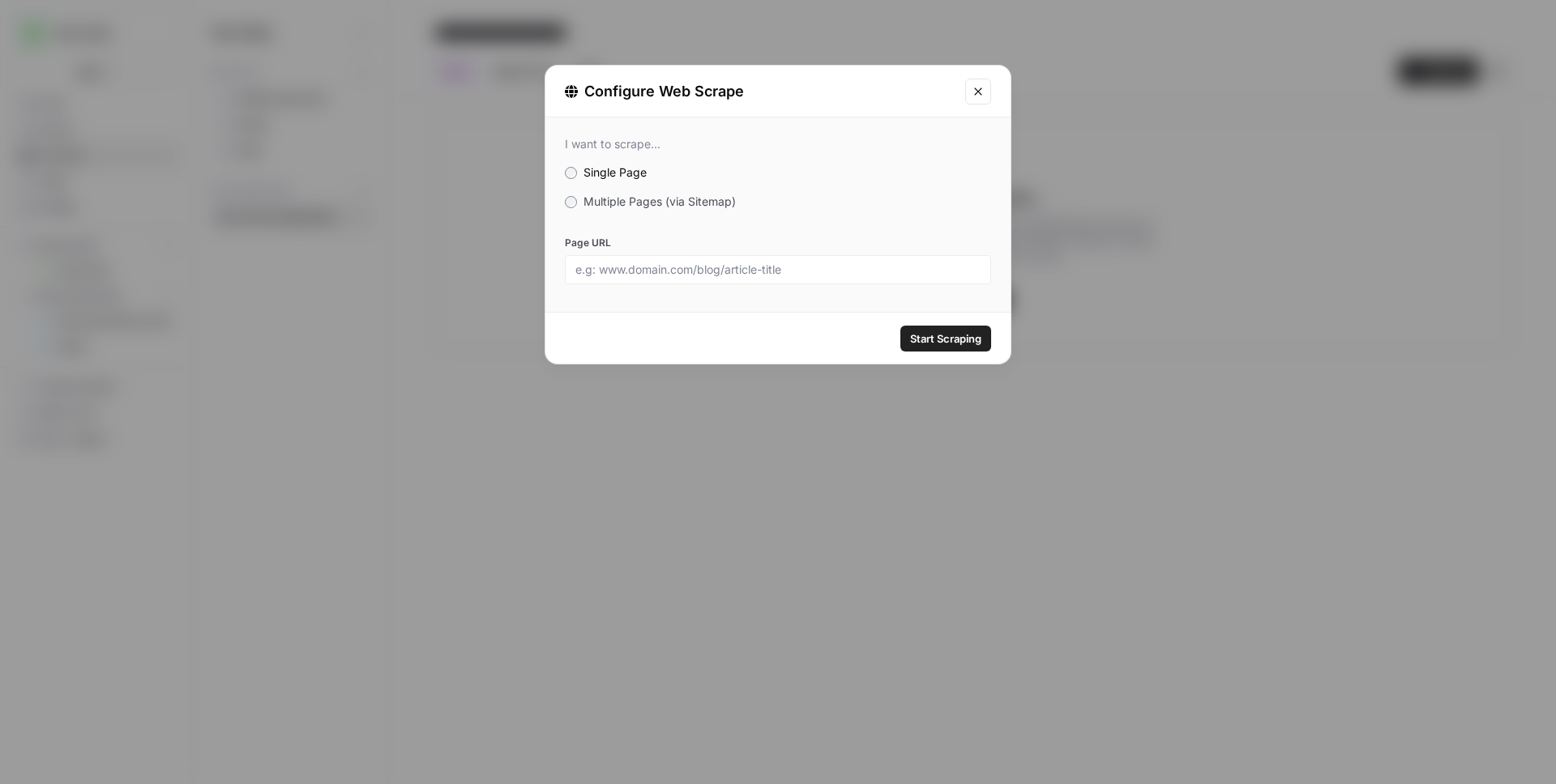
click at [982, 93] on icon "Close modal" at bounding box center [978, 91] width 13 height 13
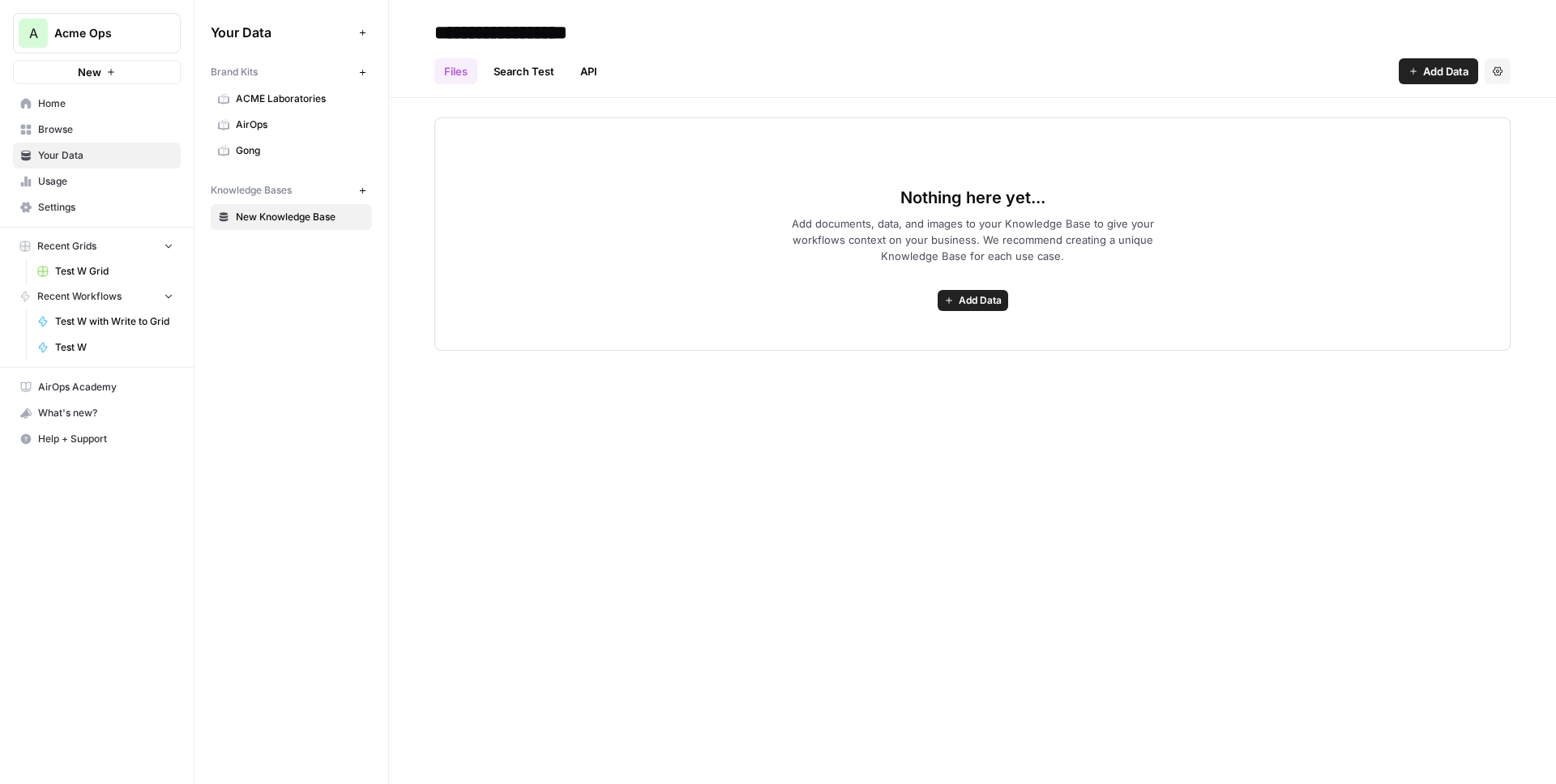
click at [1432, 84] on header "**********" at bounding box center [972, 48] width 1167 height 98
click at [951, 307] on button "Add Data" at bounding box center [972, 301] width 71 height 22
click at [853, 202] on div "Nothing here yet... Add documents, data, and images to your Knowledge Base to g…" at bounding box center [972, 234] width 1076 height 233
click at [986, 301] on span "Add Data" at bounding box center [981, 300] width 43 height 14
click at [889, 418] on span "Import File from Google Drive" at bounding box center [913, 417] width 148 height 16
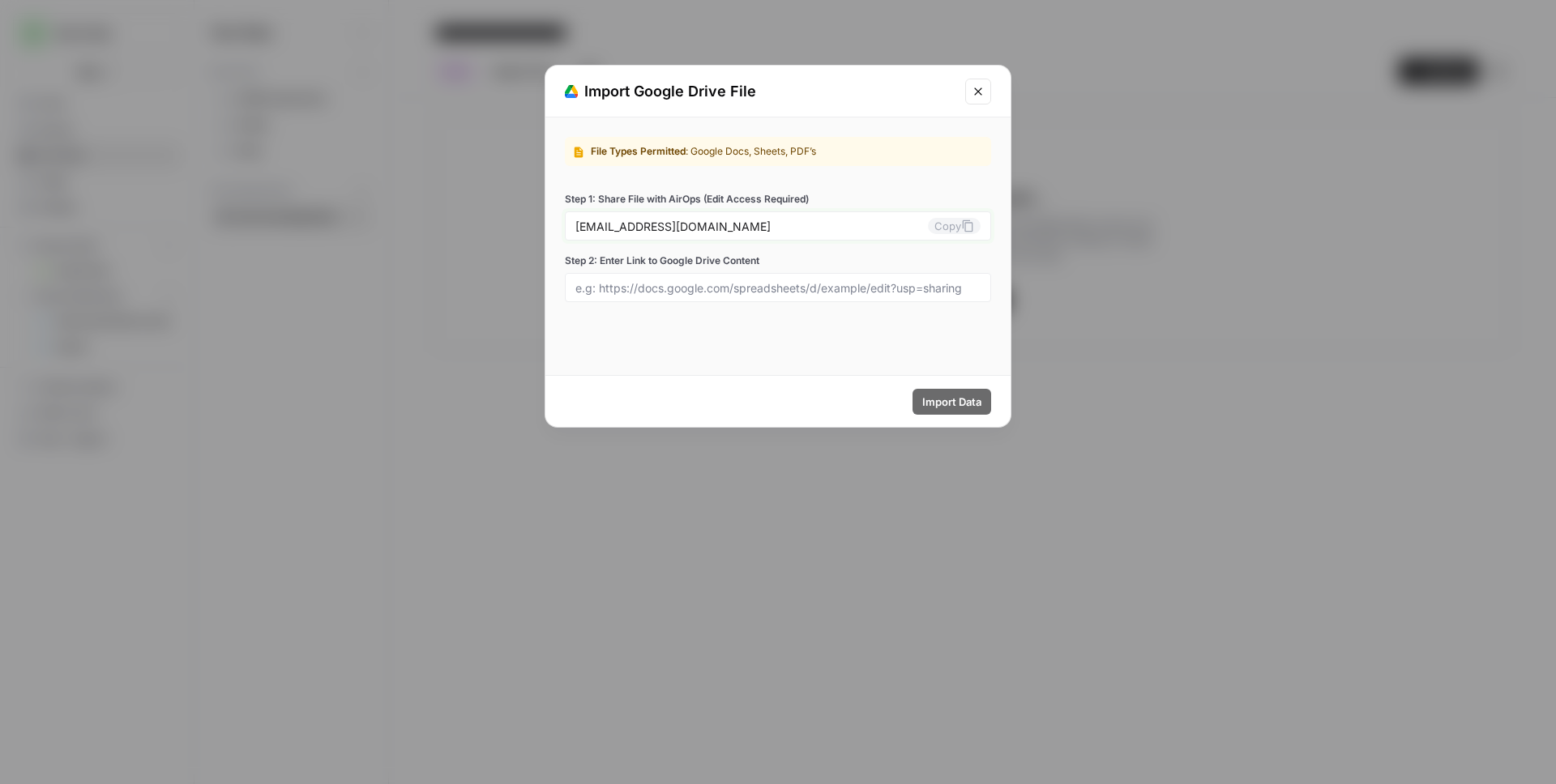
click at [961, 228] on icon at bounding box center [967, 226] width 13 height 13
click at [670, 292] on input "Step 2: Enter Link to Google Drive Content" at bounding box center [778, 288] width 405 height 14
paste input "https://drive.google.com/drive/folders/1wdmTiFaGA2jonWU9K8htnfR4EzOTgriP?usp=dr…"
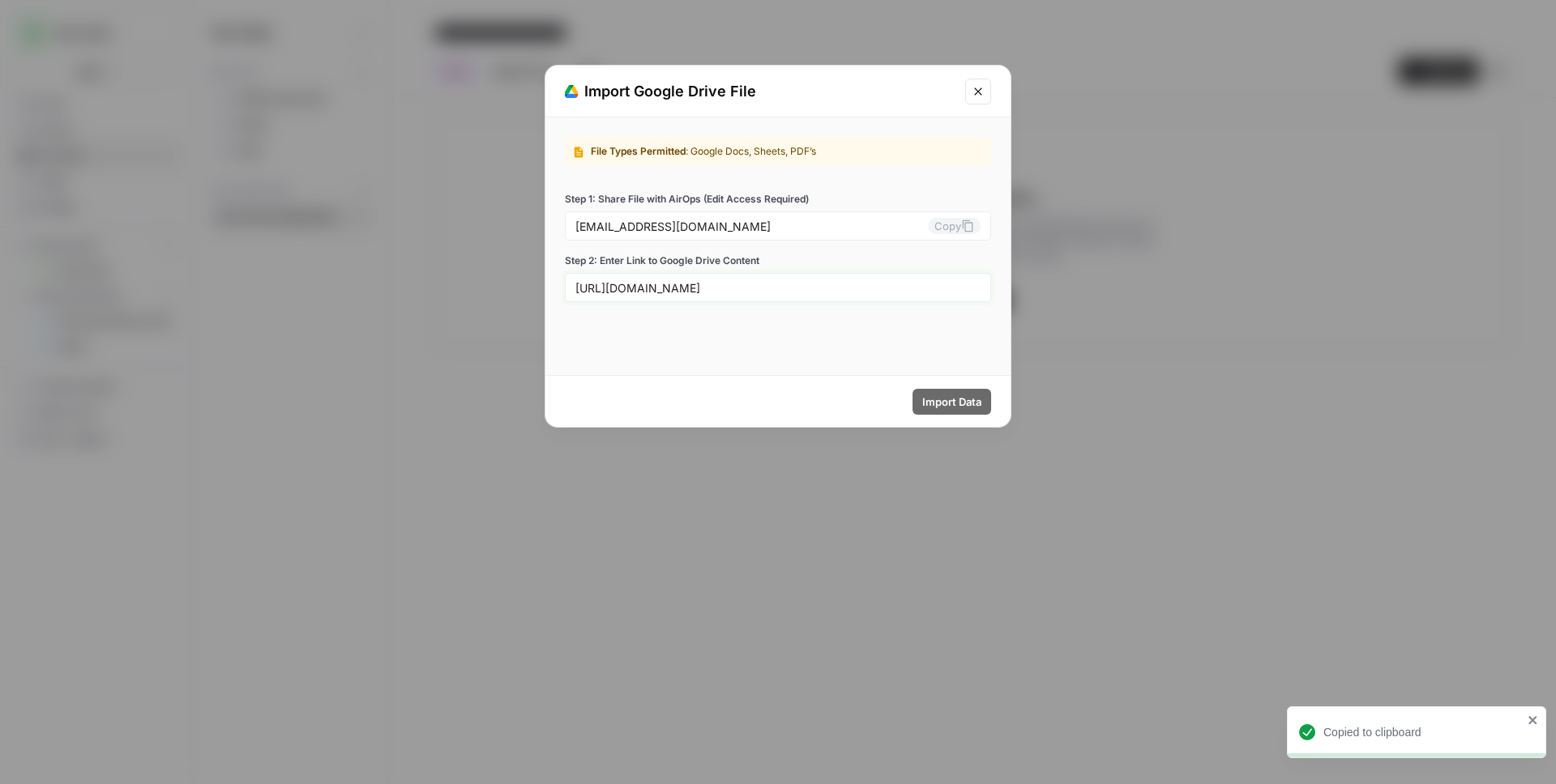
scroll to position [0, 105]
click at [964, 404] on span "Import Data" at bounding box center [952, 401] width 59 height 16
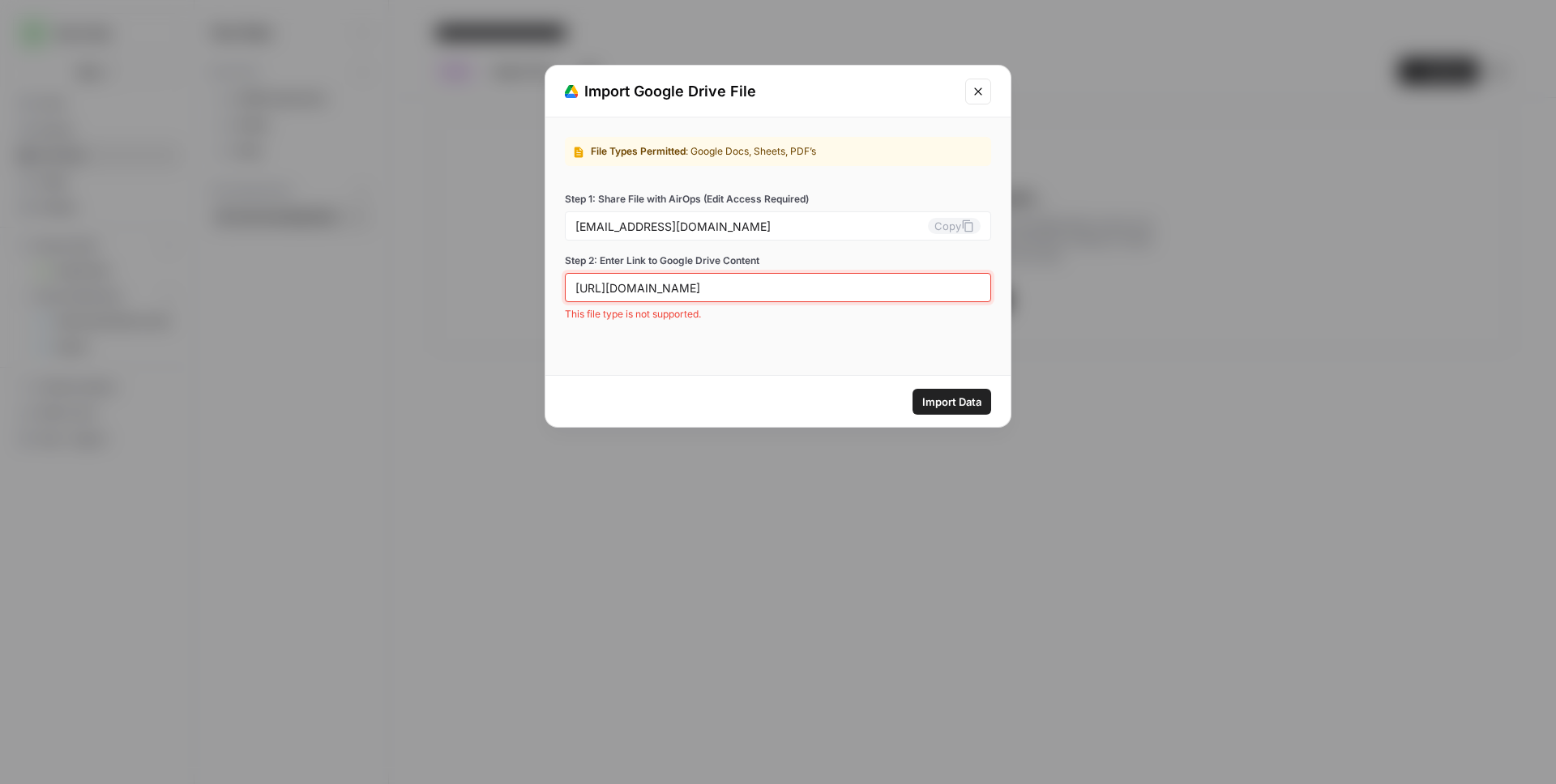
click at [807, 287] on input "https://drive.google.com/drive/folders/1wdmTiFaGA2jonWU9K8htnfR4EzOTgriP?usp=dr…" at bounding box center [778, 288] width 405 height 14
paste input "ocs.google.com/document/d/1boT7r_NjgDqO5VcA5QqHsv4mFit-Mn7PosqTllif9UE/edit?tab…"
type input "https://docs.google.com/document/d/1boT7r_NjgDqO5VcA5QqHsv4mFit-Mn7PosqTllif9UE…"
click at [953, 413] on button "Import Data" at bounding box center [952, 401] width 79 height 26
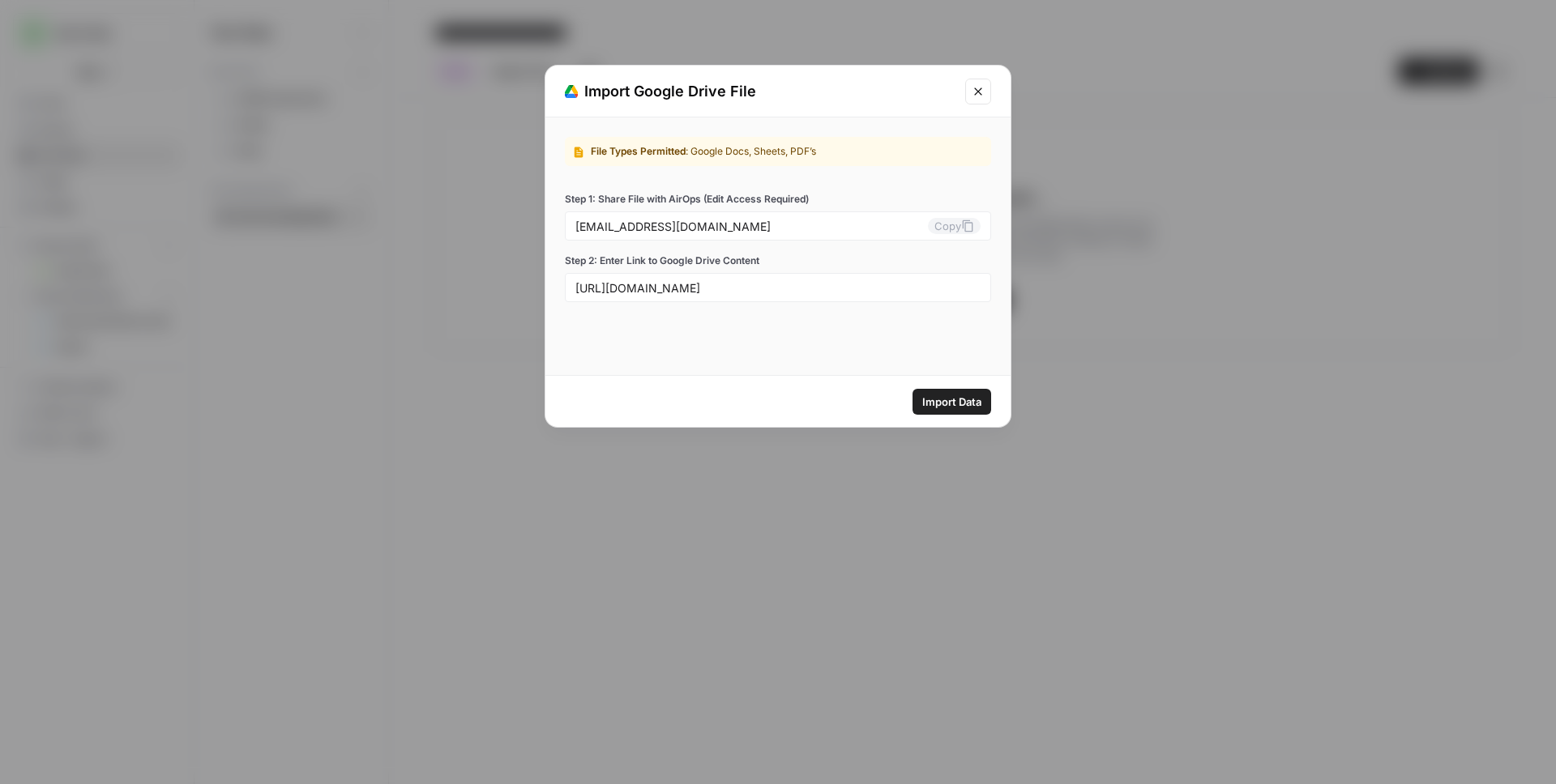
scroll to position [0, 0]
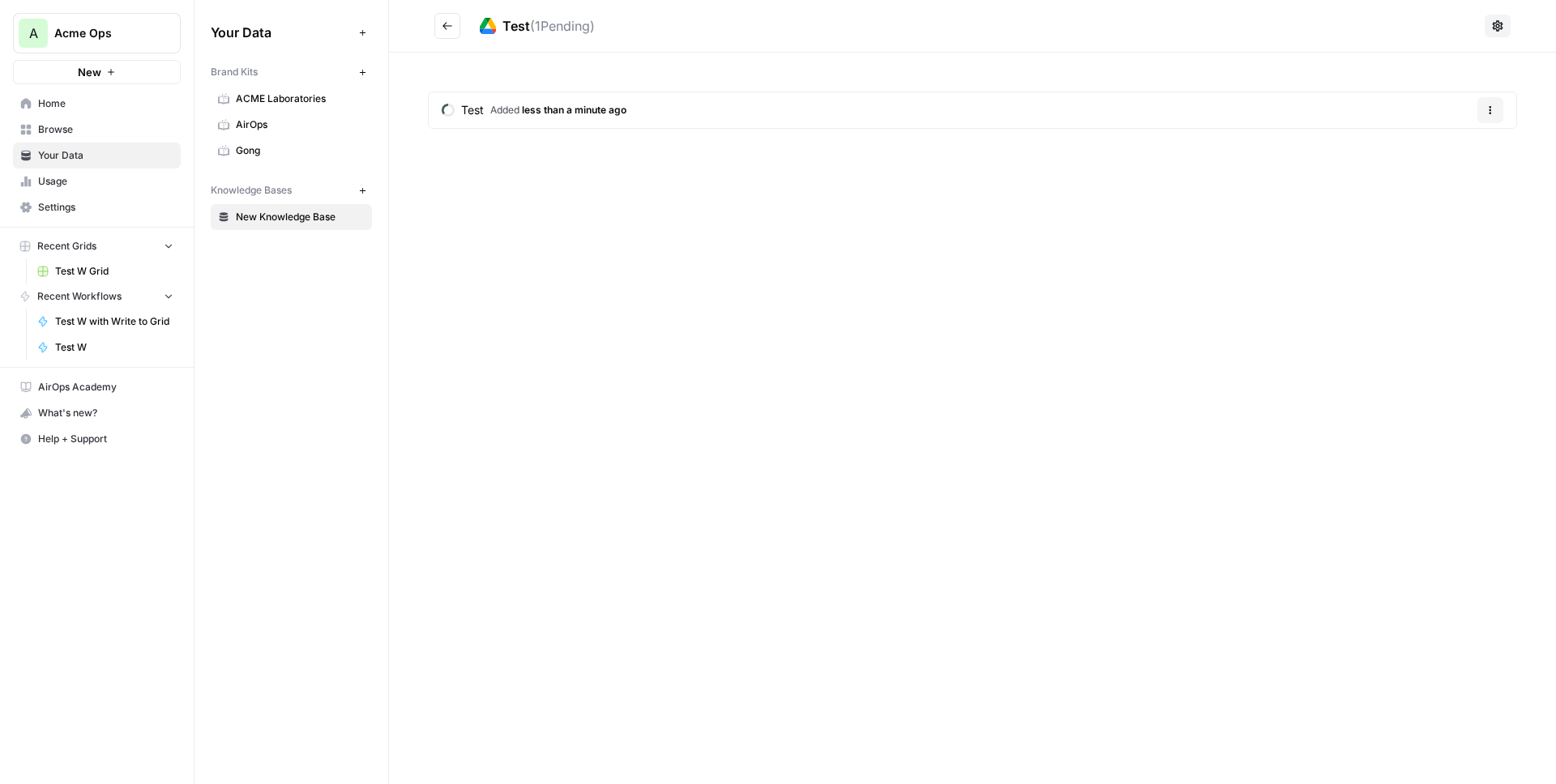
click at [1487, 111] on icon "button" at bounding box center [1491, 110] width 10 height 10
click at [1489, 102] on button "Options" at bounding box center [1490, 110] width 26 height 26
click at [1498, 26] on icon at bounding box center [1498, 26] width 13 height 13
click at [1497, 25] on icon at bounding box center [1498, 26] width 13 height 13
click at [445, 30] on icon "Go back" at bounding box center [447, 26] width 12 height 12
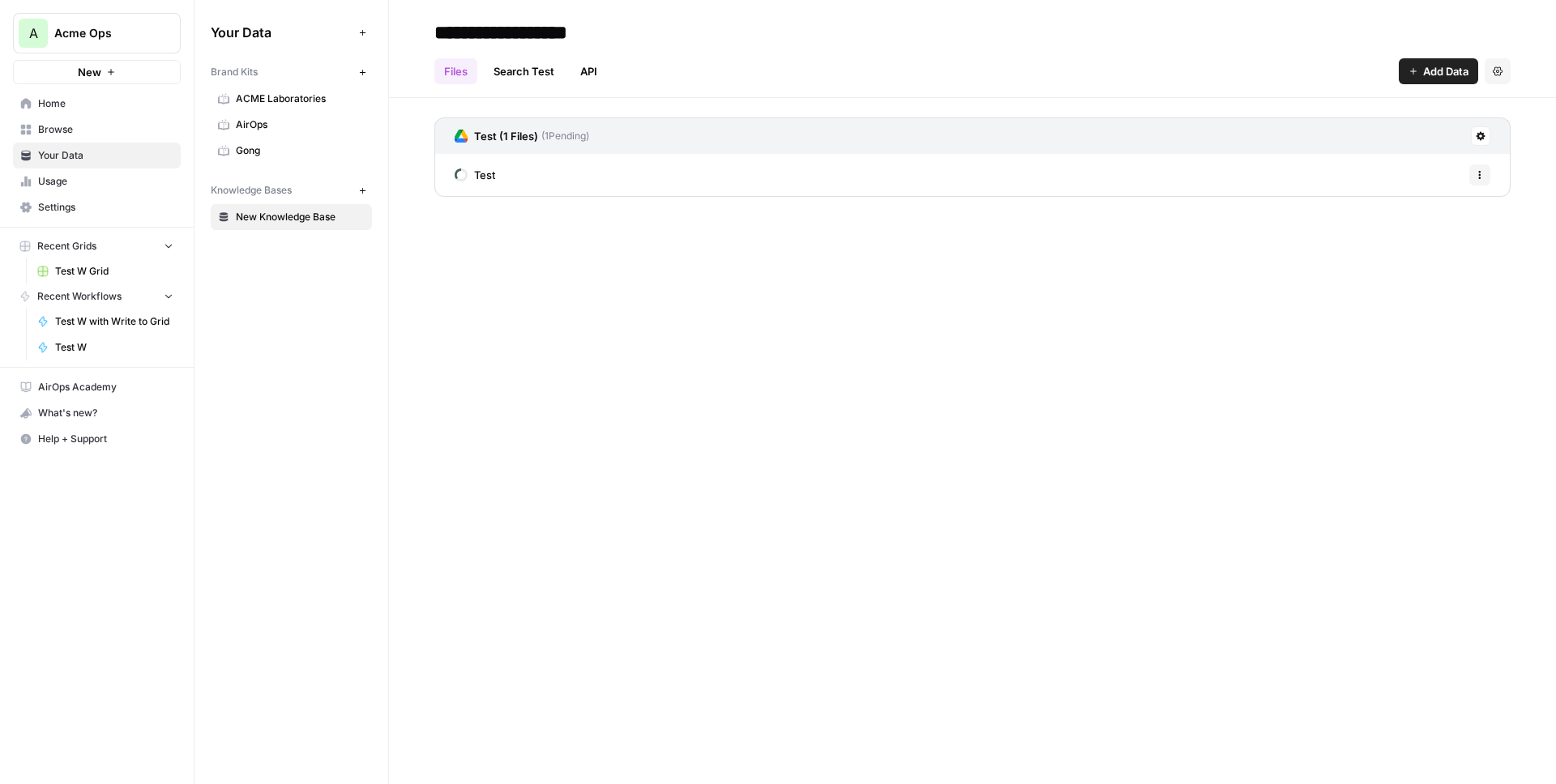
click at [532, 77] on link "Search Test" at bounding box center [524, 71] width 81 height 26
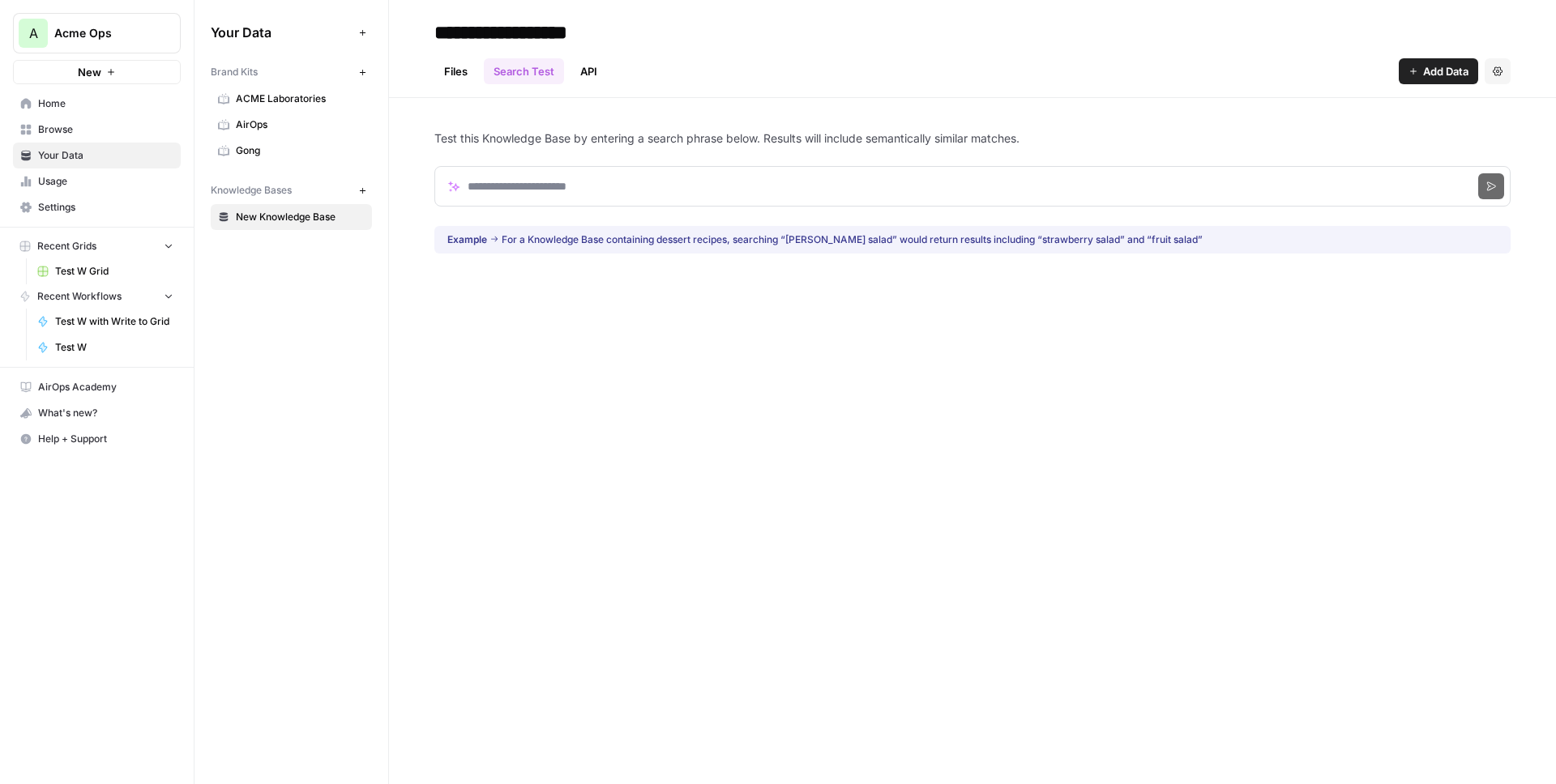
click at [418, 66] on header "**********" at bounding box center [972, 48] width 1167 height 98
click at [439, 67] on link "Files" at bounding box center [456, 71] width 43 height 26
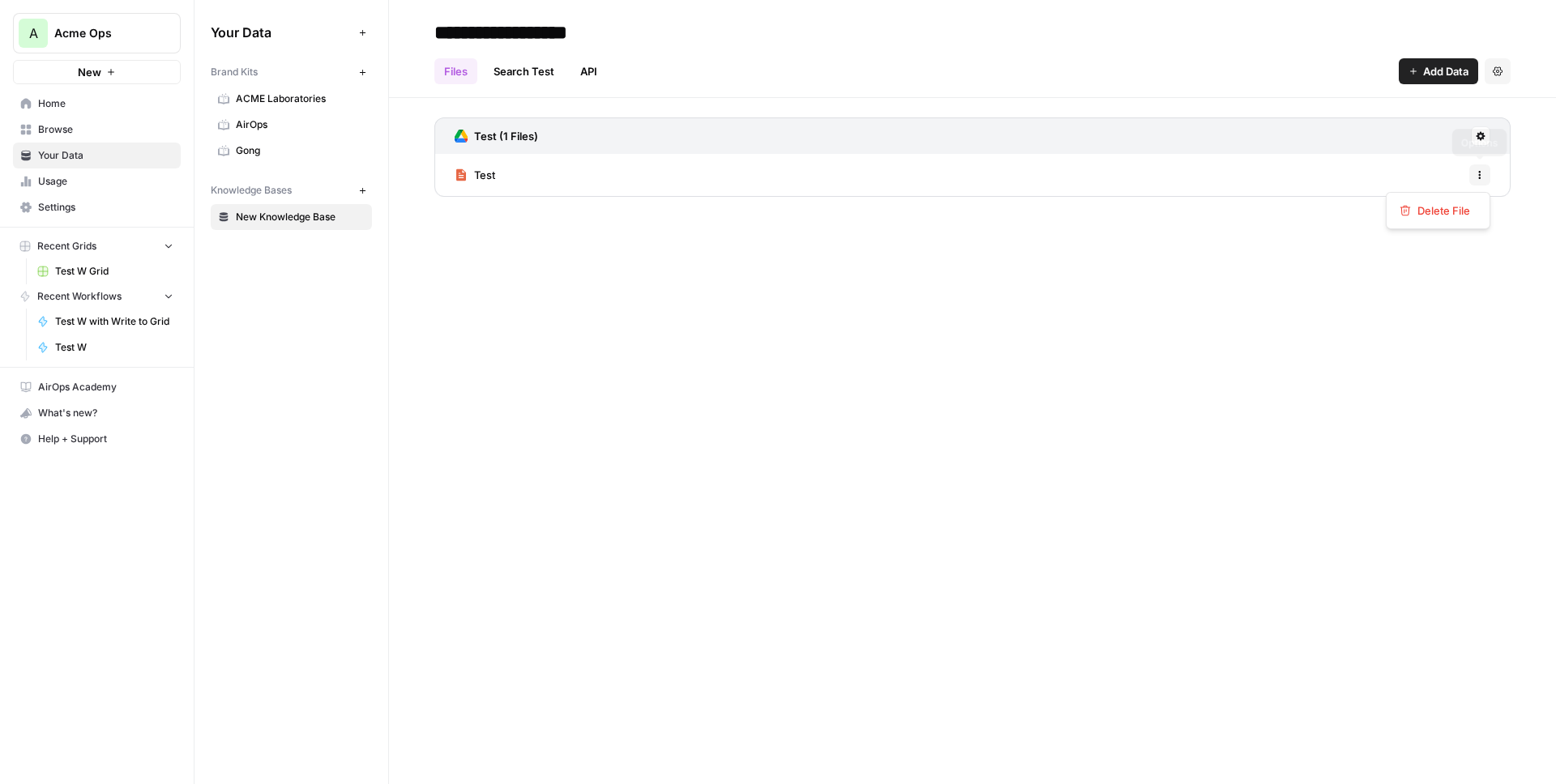
click at [1481, 170] on icon "button" at bounding box center [1480, 175] width 10 height 10
click at [1481, 171] on icon "button" at bounding box center [1480, 175] width 10 height 10
click at [1479, 134] on icon at bounding box center [1482, 136] width 9 height 9
click at [1418, 53] on div "Files Search Test API Add Data Settings" at bounding box center [972, 65] width 1076 height 39
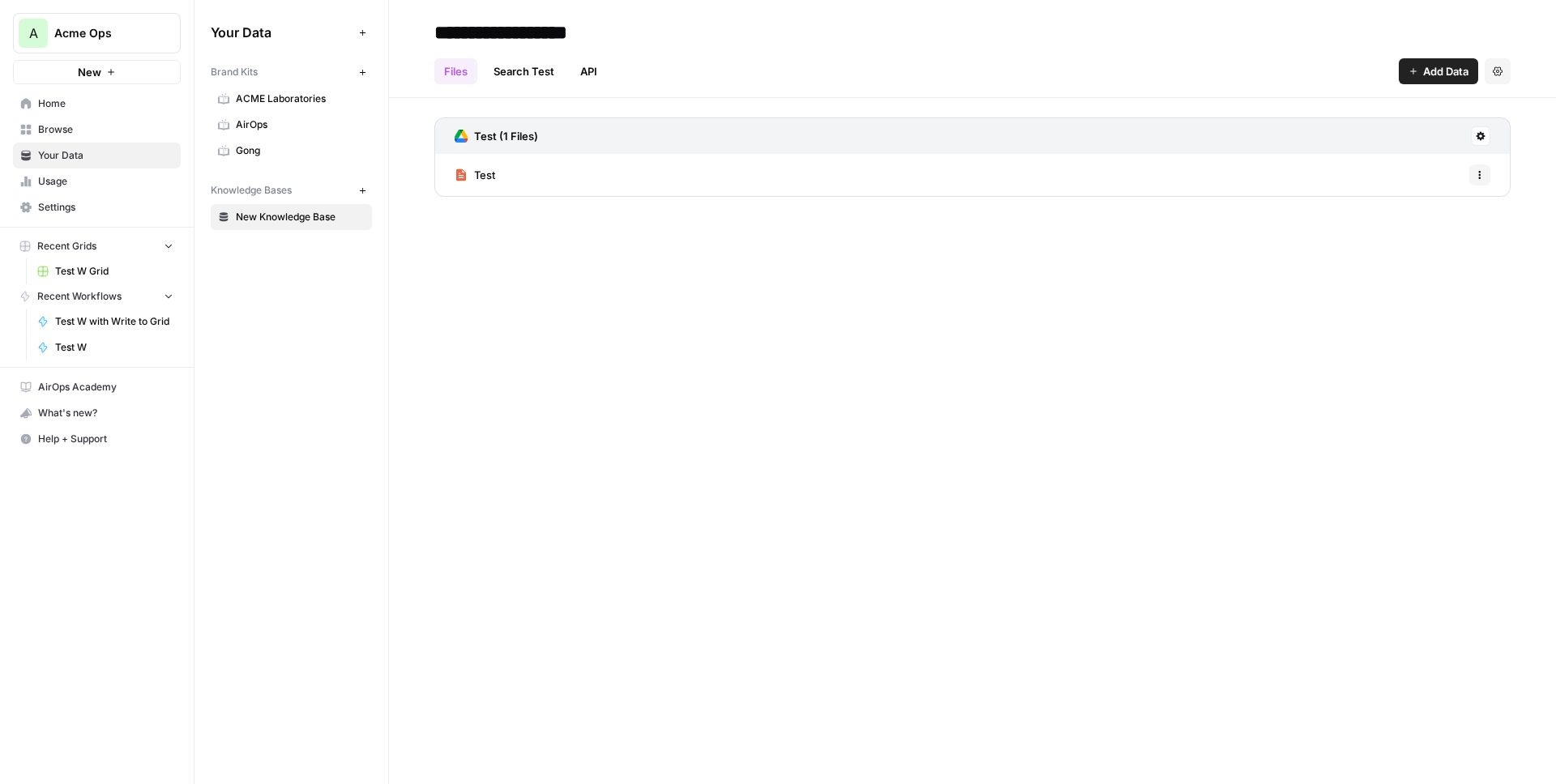
click at [1424, 68] on span "Add Data" at bounding box center [1446, 72] width 46 height 16
click at [1361, 185] on span "Import File from Google Drive" at bounding box center [1384, 190] width 148 height 16
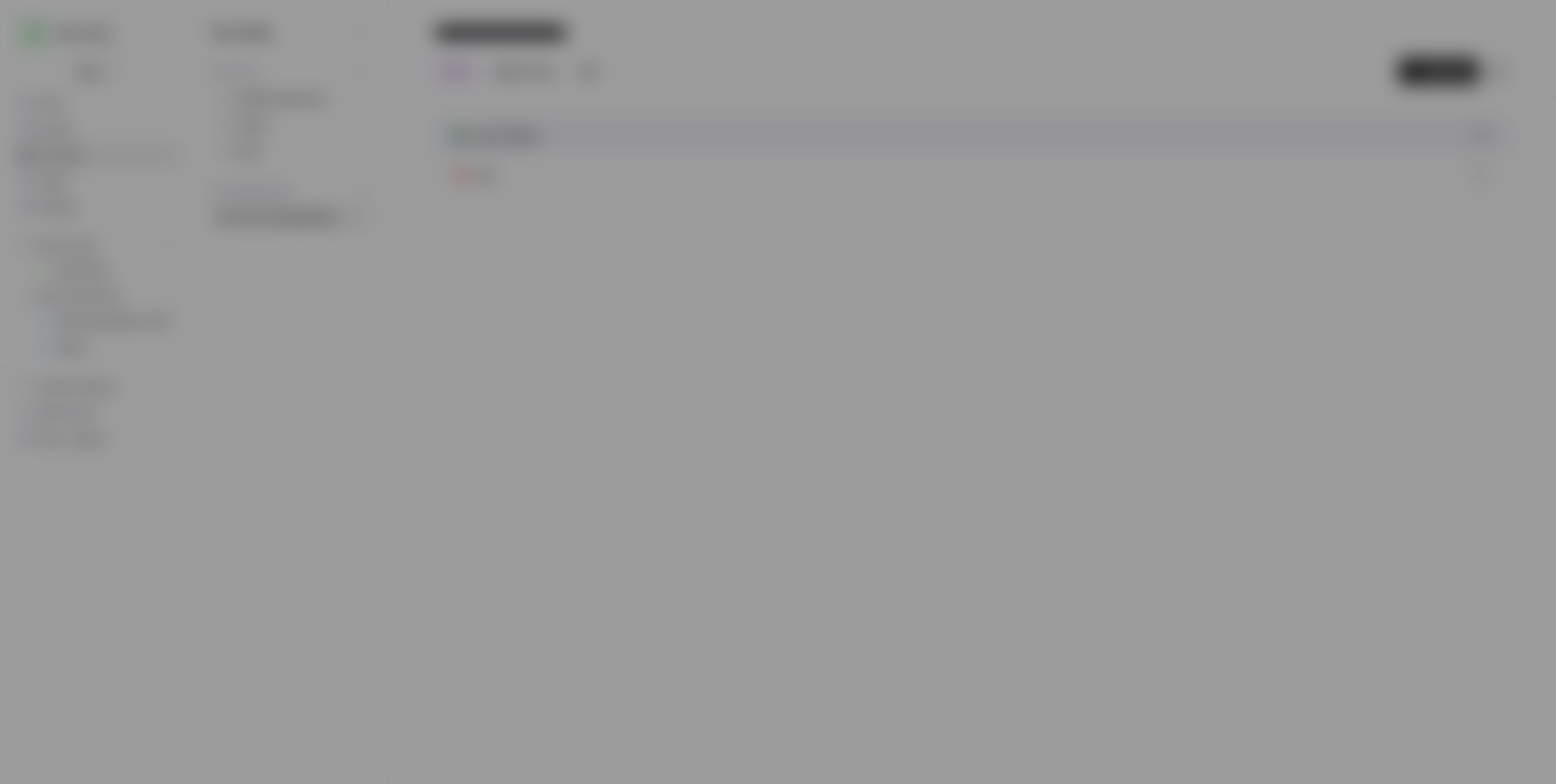
type input "[EMAIL_ADDRESS][DOMAIN_NAME]"
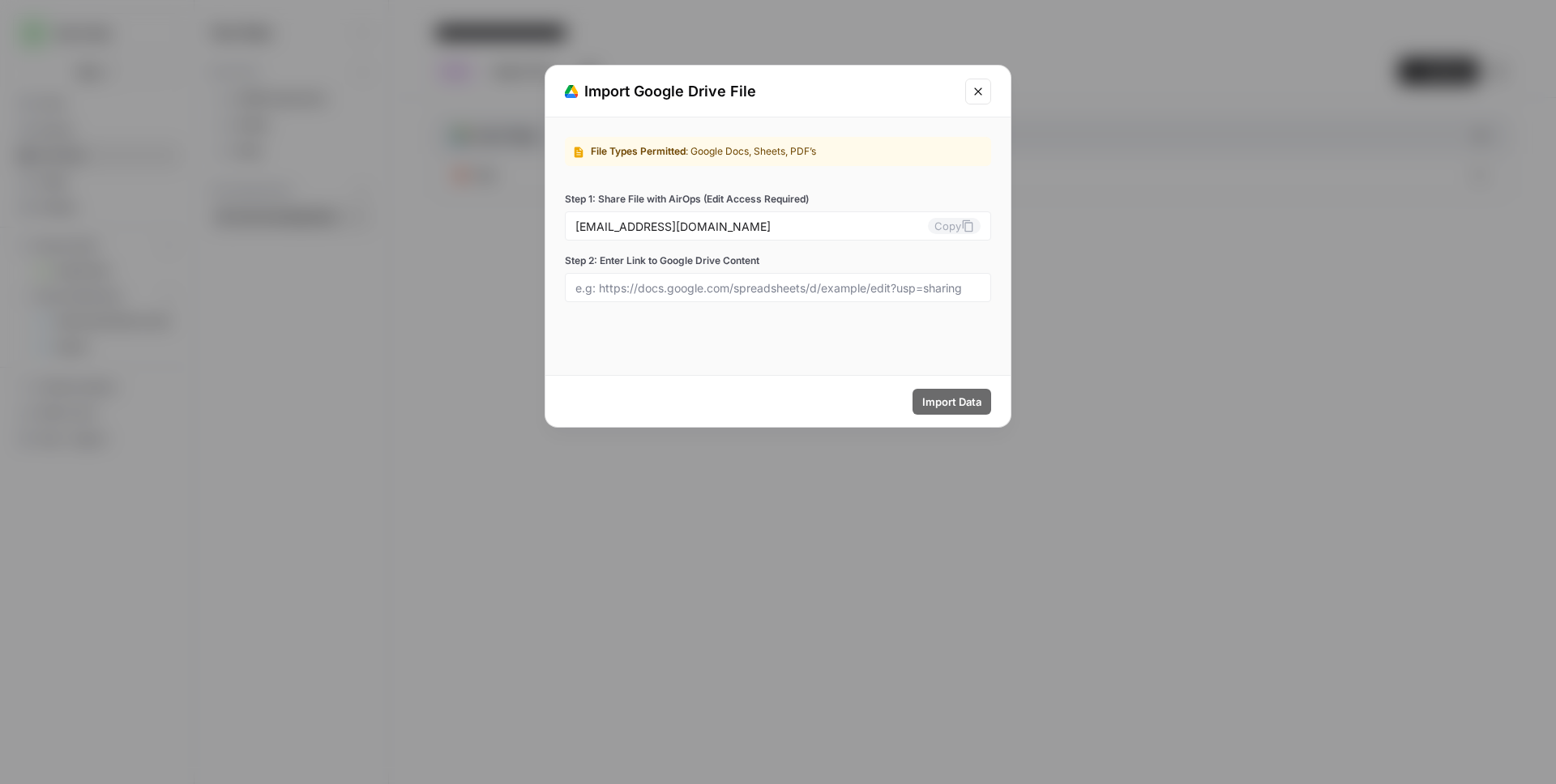
click at [972, 101] on button "Close modal" at bounding box center [978, 91] width 26 height 26
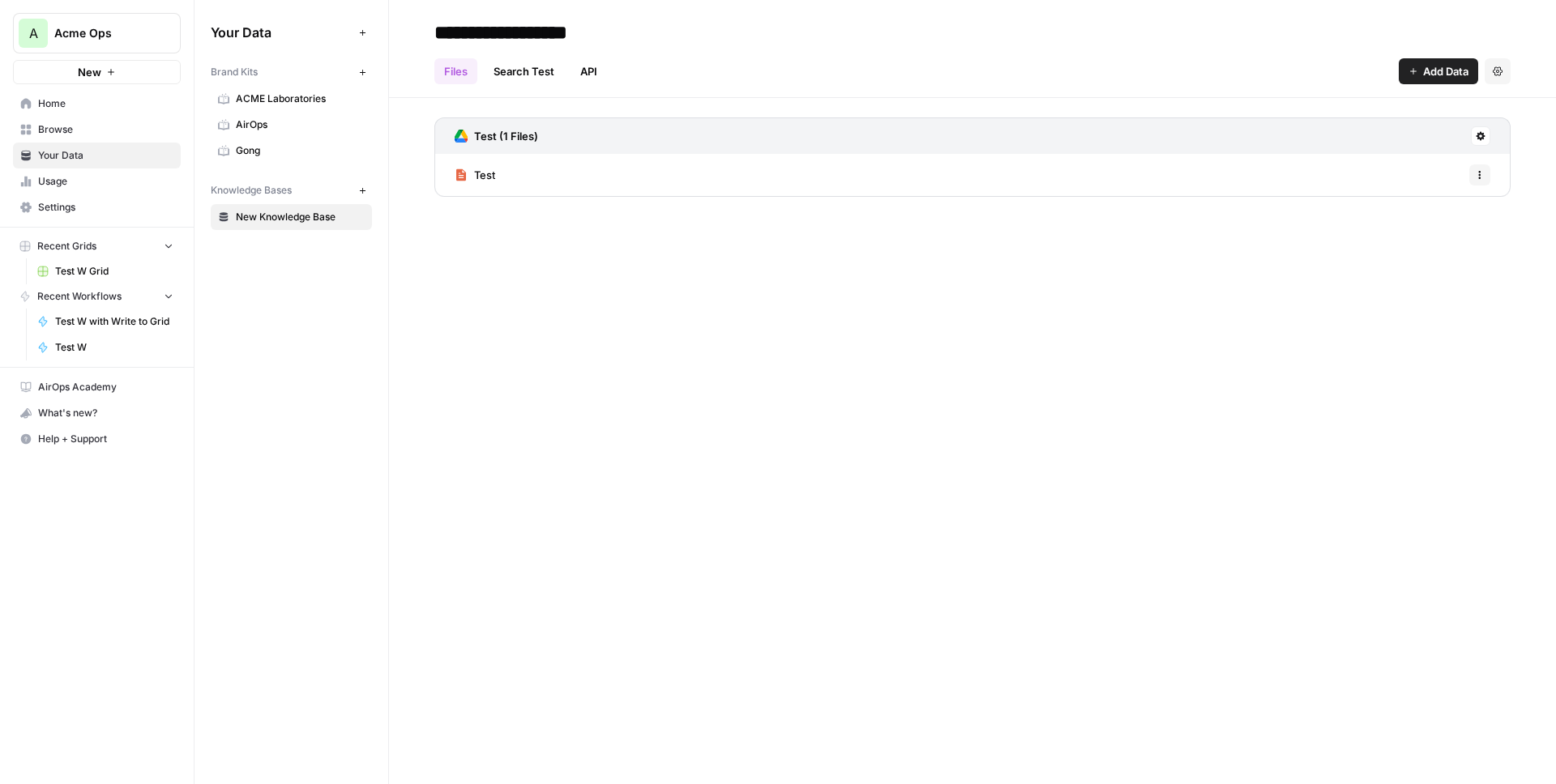
click at [1491, 72] on button "Settings" at bounding box center [1498, 71] width 26 height 26
click at [1490, 72] on button "Settings" at bounding box center [1498, 71] width 26 height 26
click at [1435, 75] on span "Add Data" at bounding box center [1446, 72] width 46 height 16
click at [1352, 139] on span "Web Scrape" at bounding box center [1384, 132] width 148 height 16
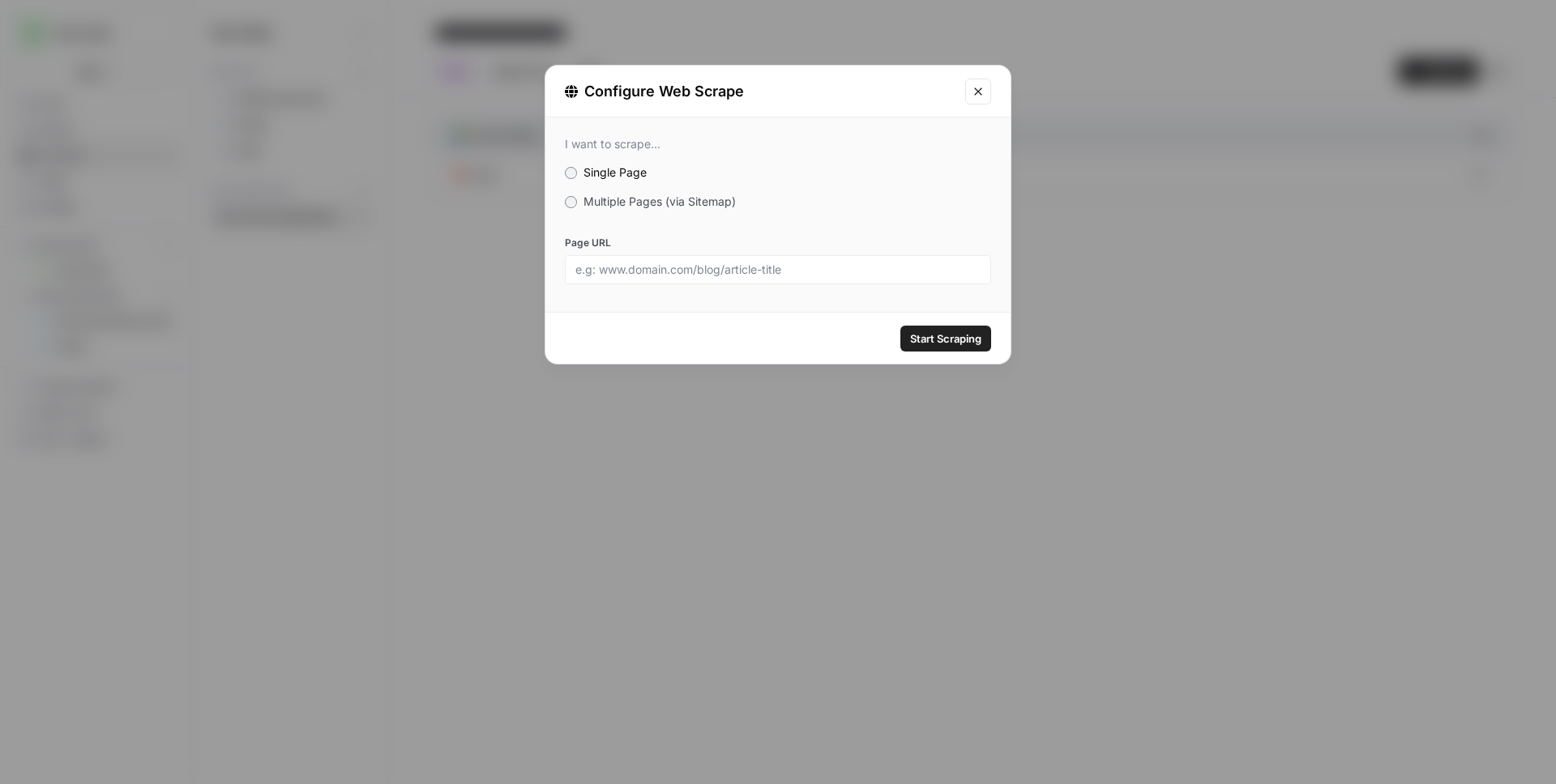
click at [700, 202] on span "Multiple Pages (via Sitemap)" at bounding box center [660, 201] width 152 height 13
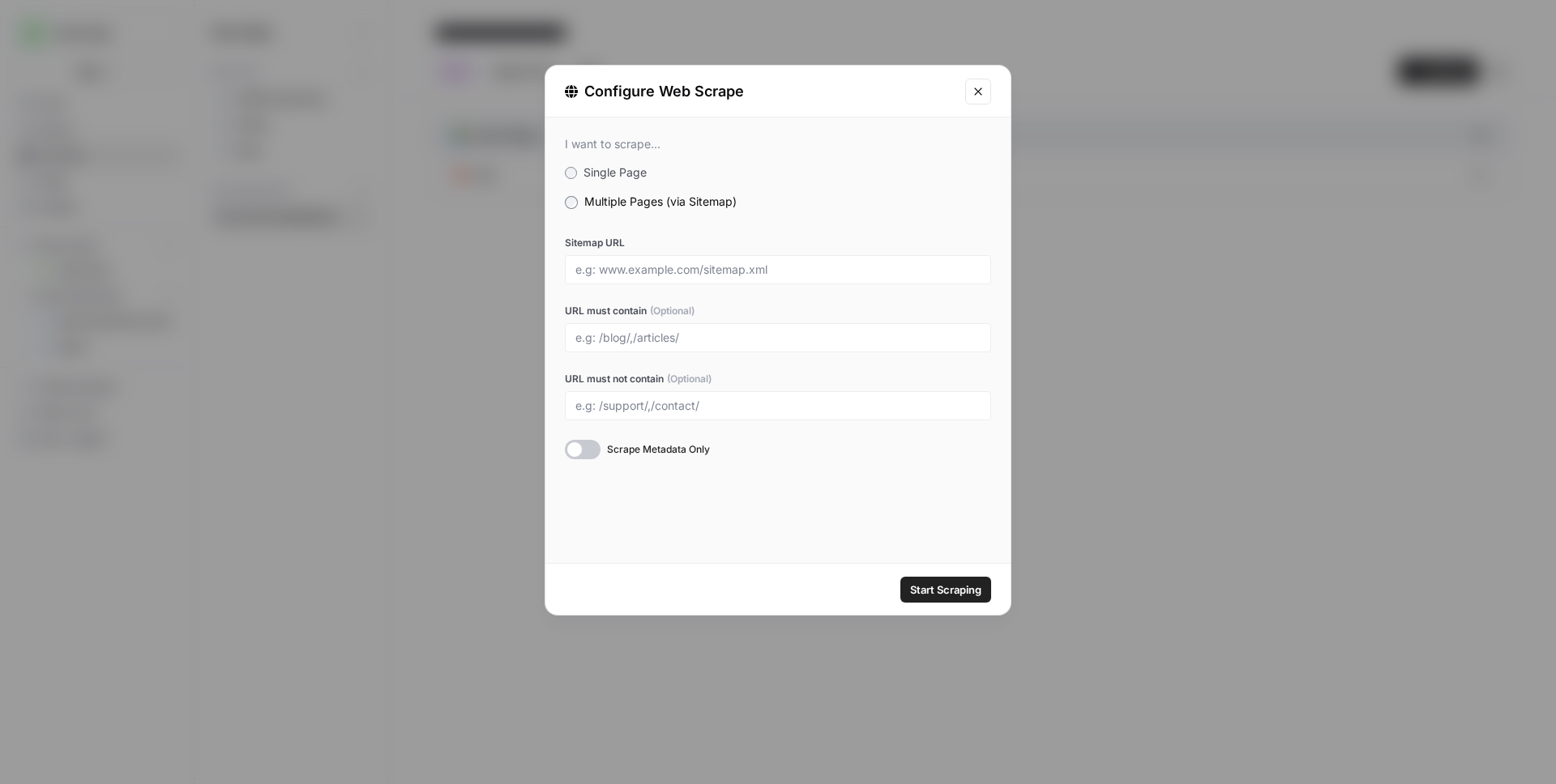
click at [665, 259] on div at bounding box center [778, 270] width 427 height 30
click at [669, 268] on input "Sitemap URL" at bounding box center [778, 270] width 405 height 14
click at [627, 447] on span "Scrape Metadata Only" at bounding box center [658, 450] width 103 height 14
click at [969, 81] on button "Close modal" at bounding box center [978, 91] width 26 height 26
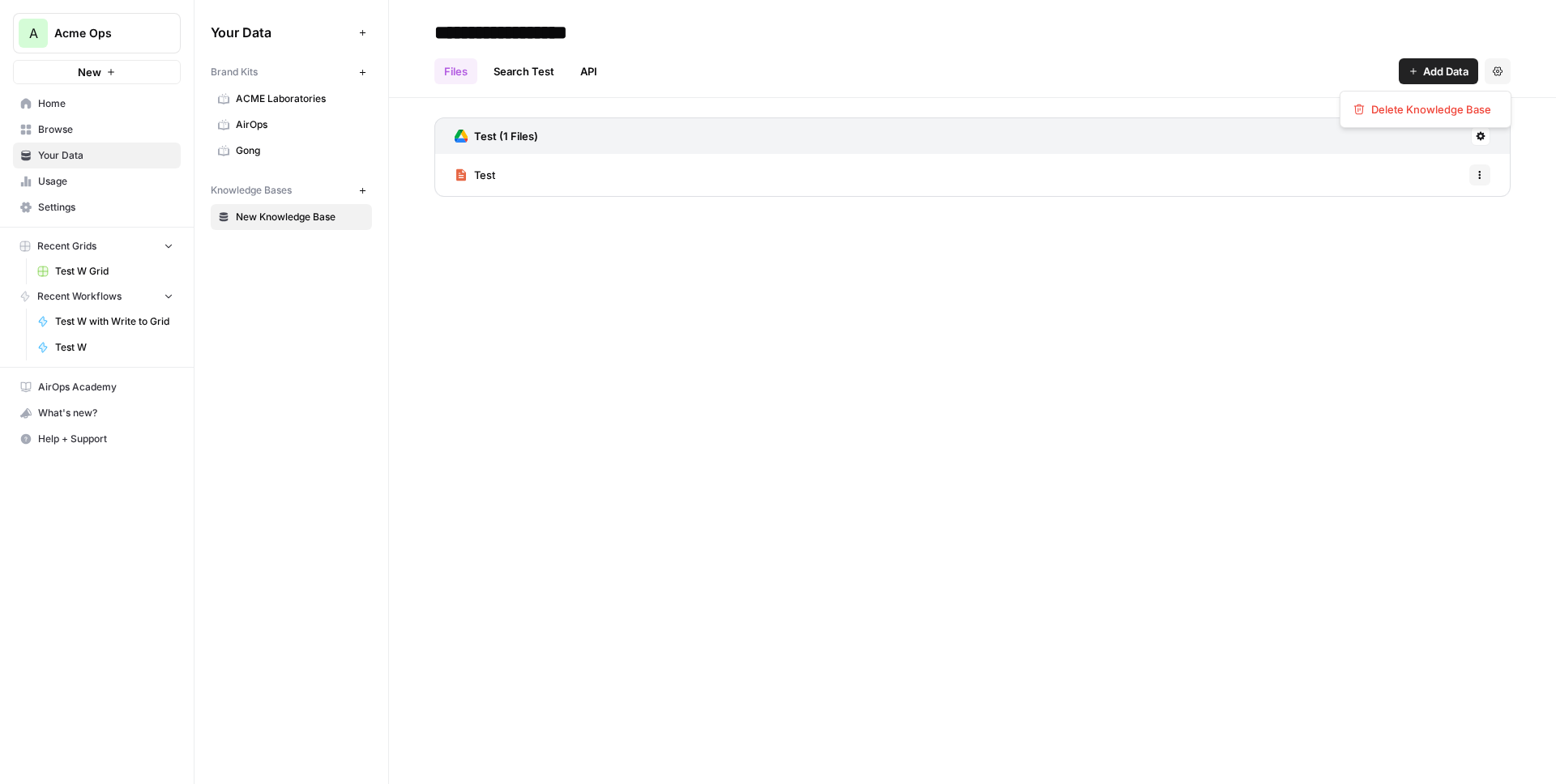
click at [1496, 68] on icon "button" at bounding box center [1498, 71] width 10 height 10
click at [1423, 64] on span "Add Data" at bounding box center [1446, 72] width 46 height 16
click at [1370, 36] on h2 "**********" at bounding box center [972, 32] width 1076 height 26
click at [1476, 135] on icon at bounding box center [1481, 135] width 10 height 10
click at [1393, 168] on span "Sync Data" at bounding box center [1418, 171] width 99 height 16
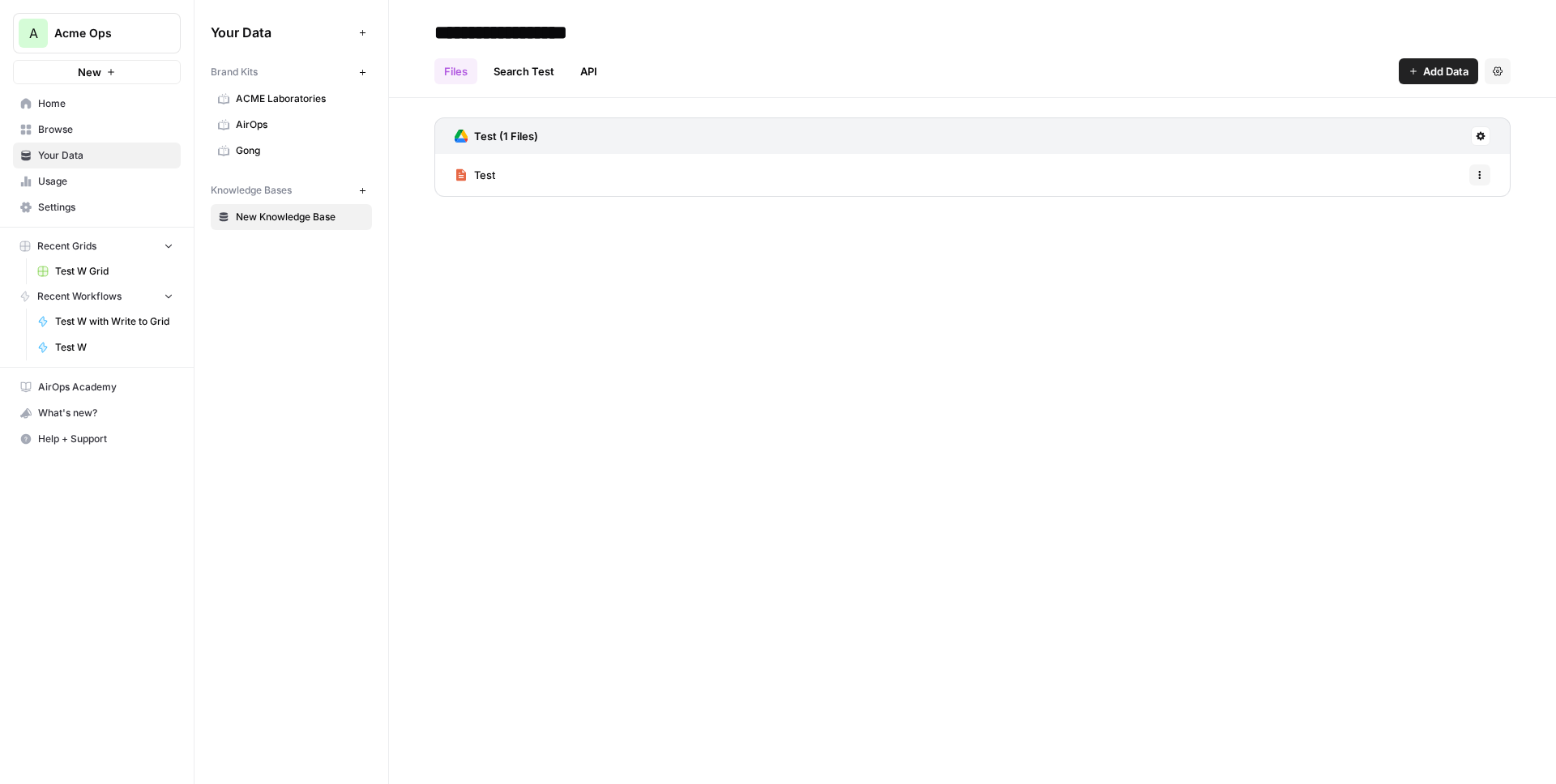
click at [1478, 135] on icon at bounding box center [1482, 136] width 9 height 9
click at [1439, 185] on span "Schedule Data Sync" at bounding box center [1418, 194] width 99 height 16
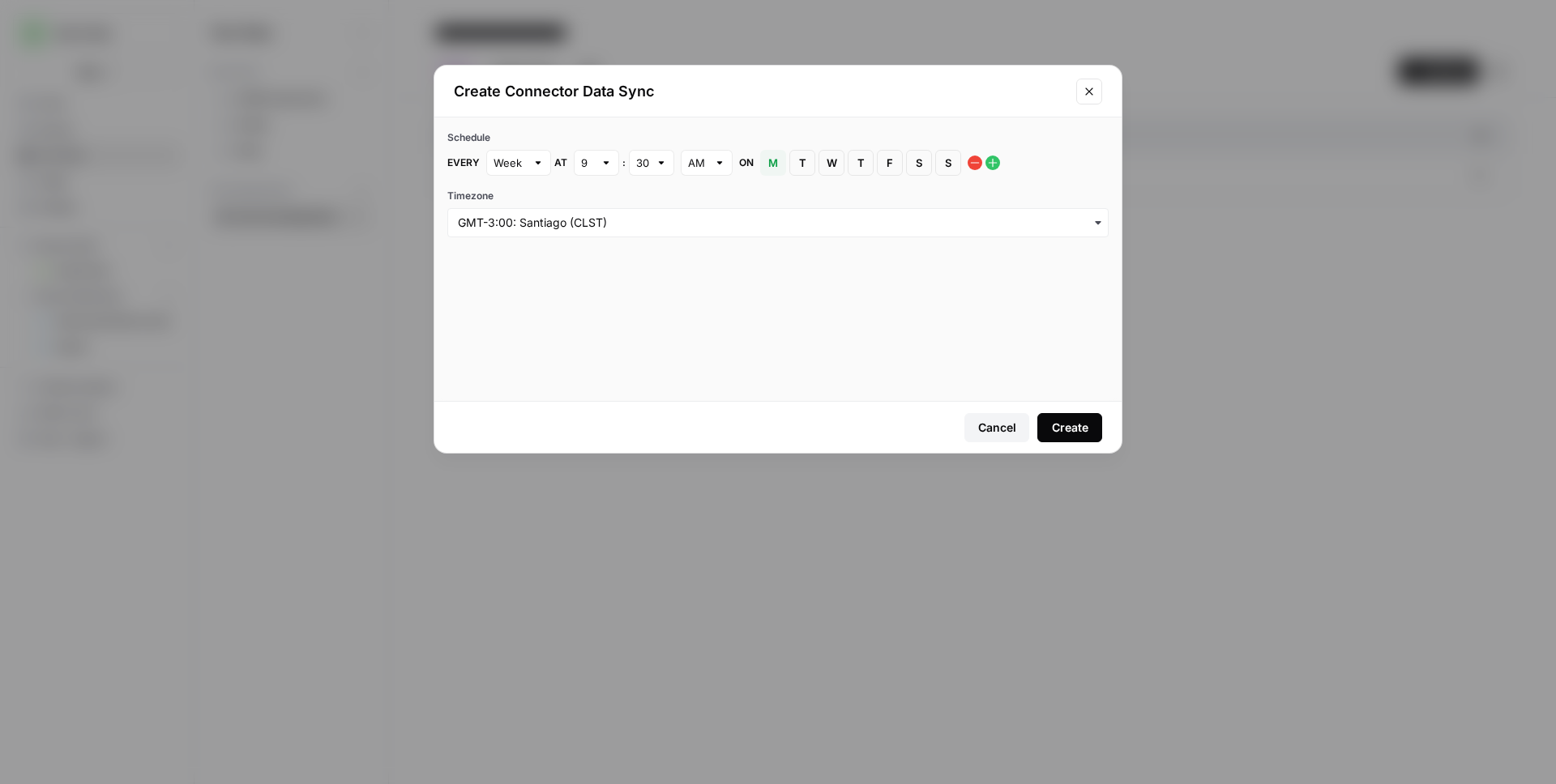
click at [1085, 91] on icon "Close modal" at bounding box center [1089, 91] width 13 height 13
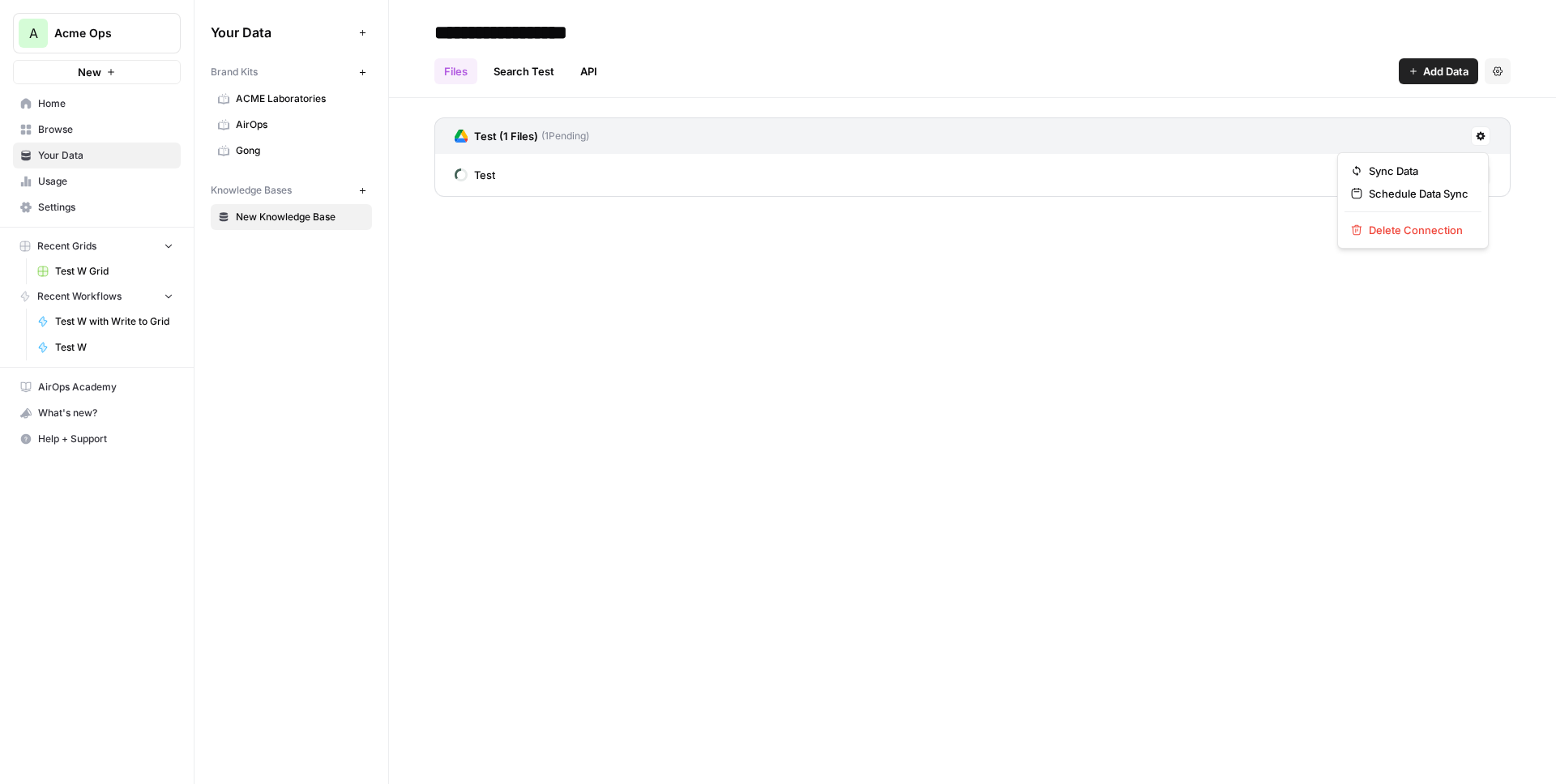
click at [1483, 135] on icon at bounding box center [1482, 136] width 9 height 9
click at [961, 117] on div "Test (1 Files) ( 1 Pending)" at bounding box center [972, 135] width 1076 height 37
click at [275, 123] on span "AirOps" at bounding box center [300, 125] width 129 height 14
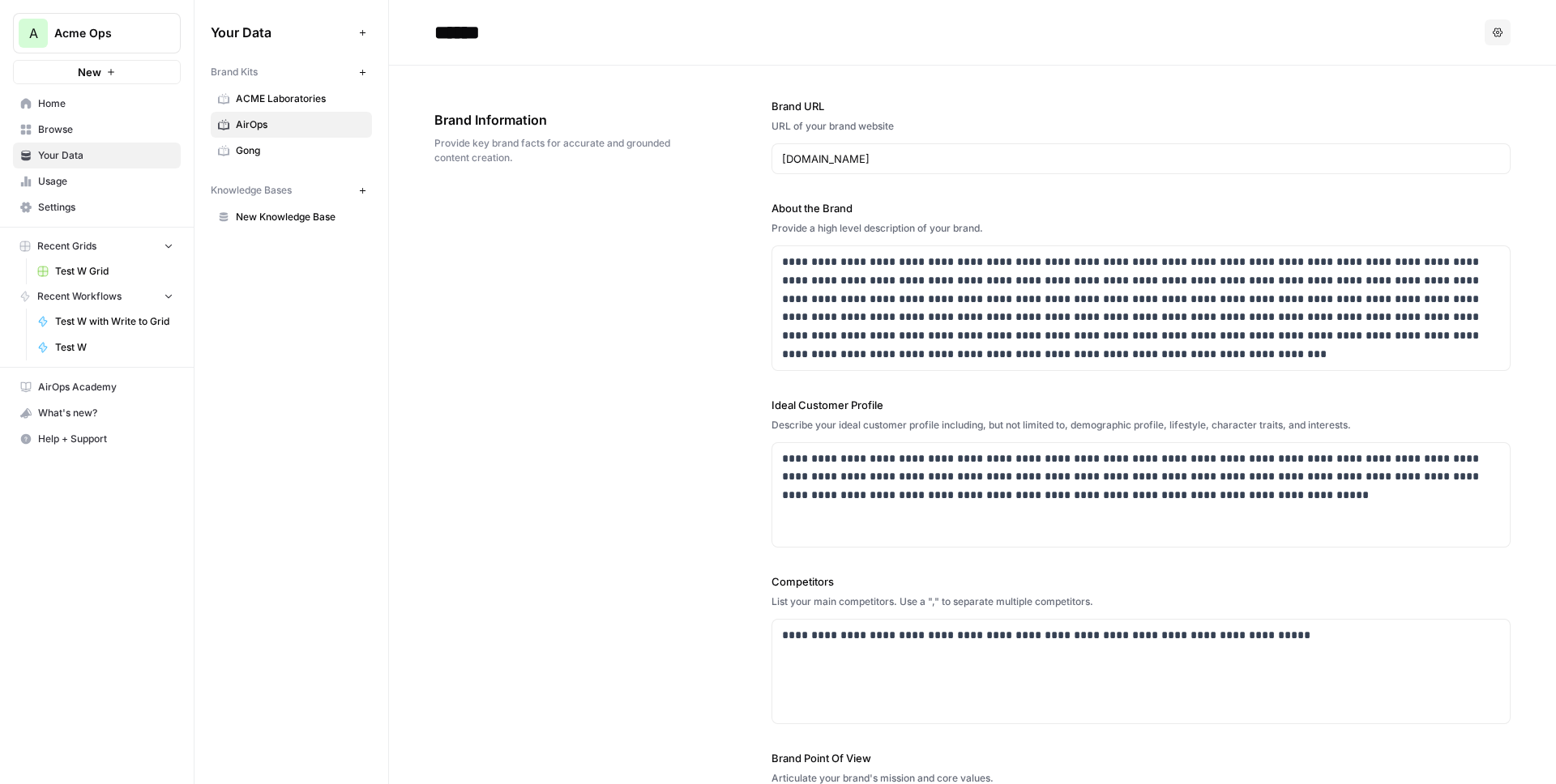
click at [700, 263] on div "**********" at bounding box center [972, 499] width 1076 height 868
